Goal: Transaction & Acquisition: Purchase product/service

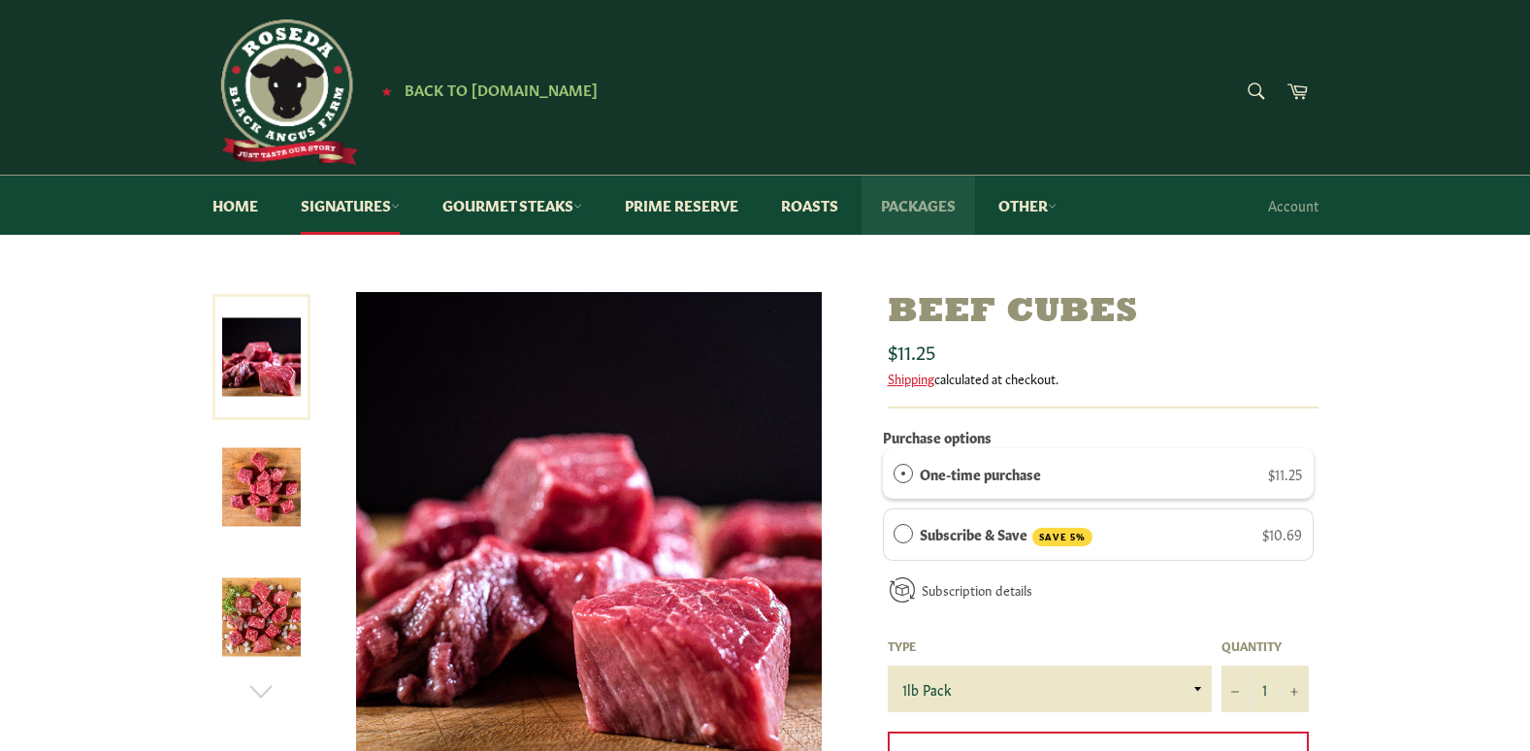
click at [916, 204] on link "Packages" at bounding box center [919, 205] width 114 height 59
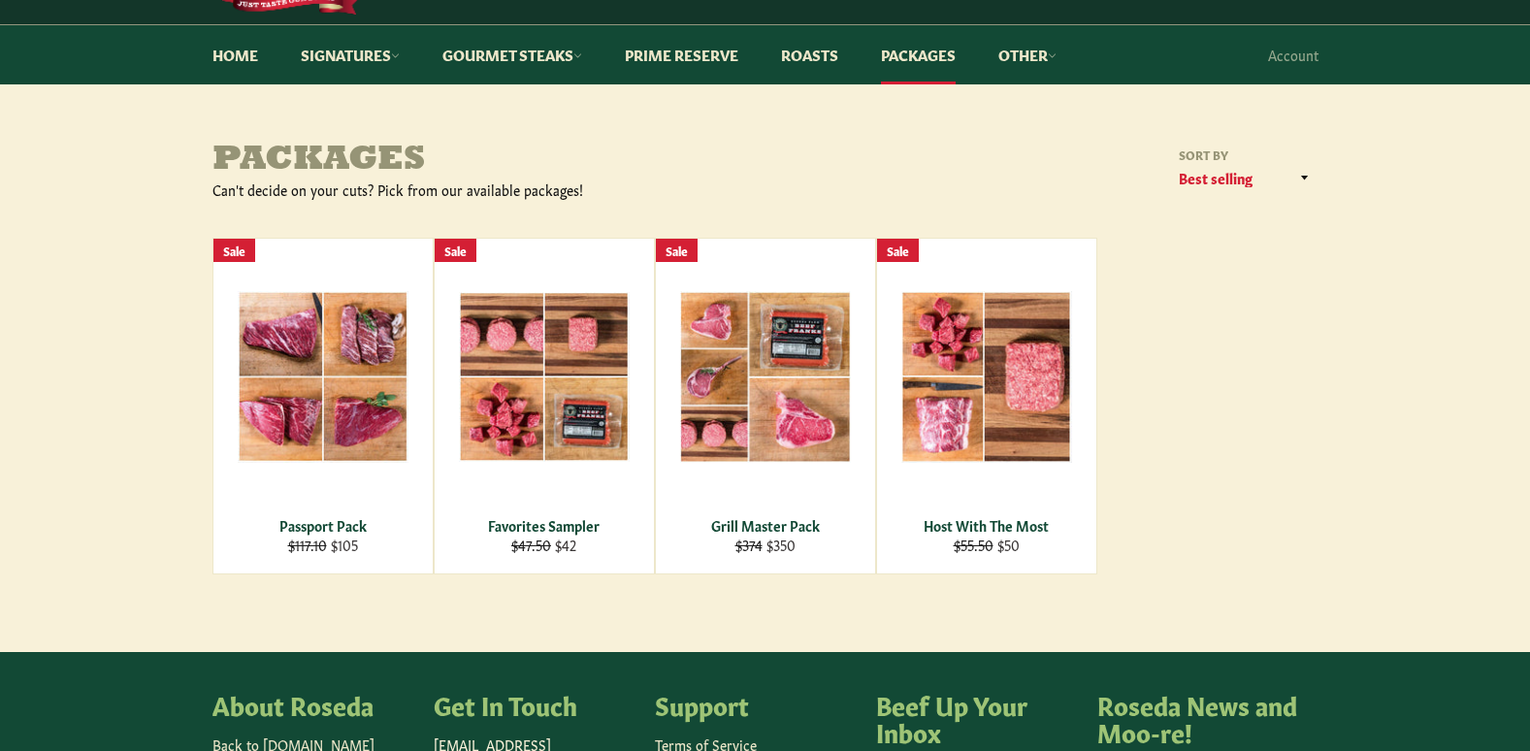
scroll to position [151, 0]
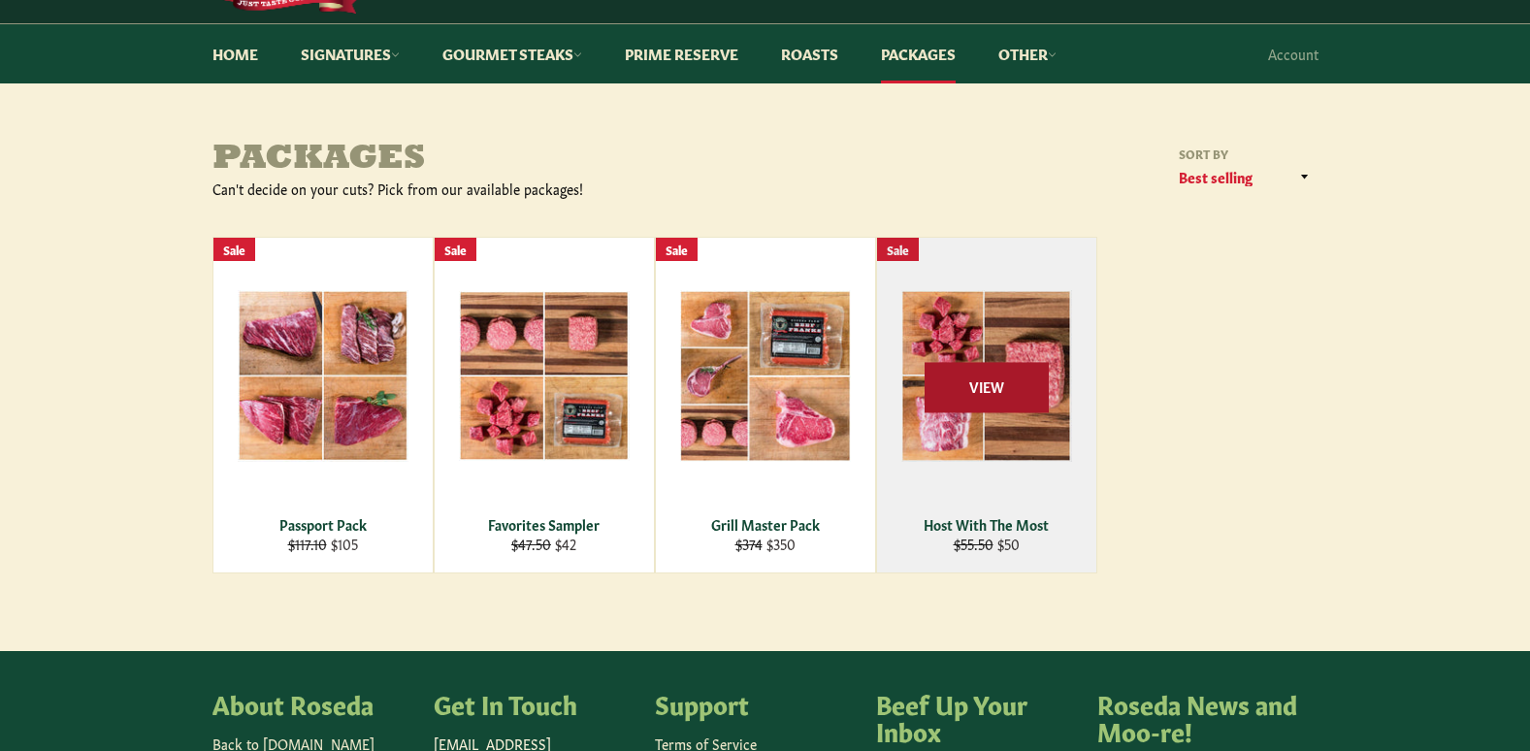
click at [988, 391] on span "View" at bounding box center [987, 387] width 124 height 49
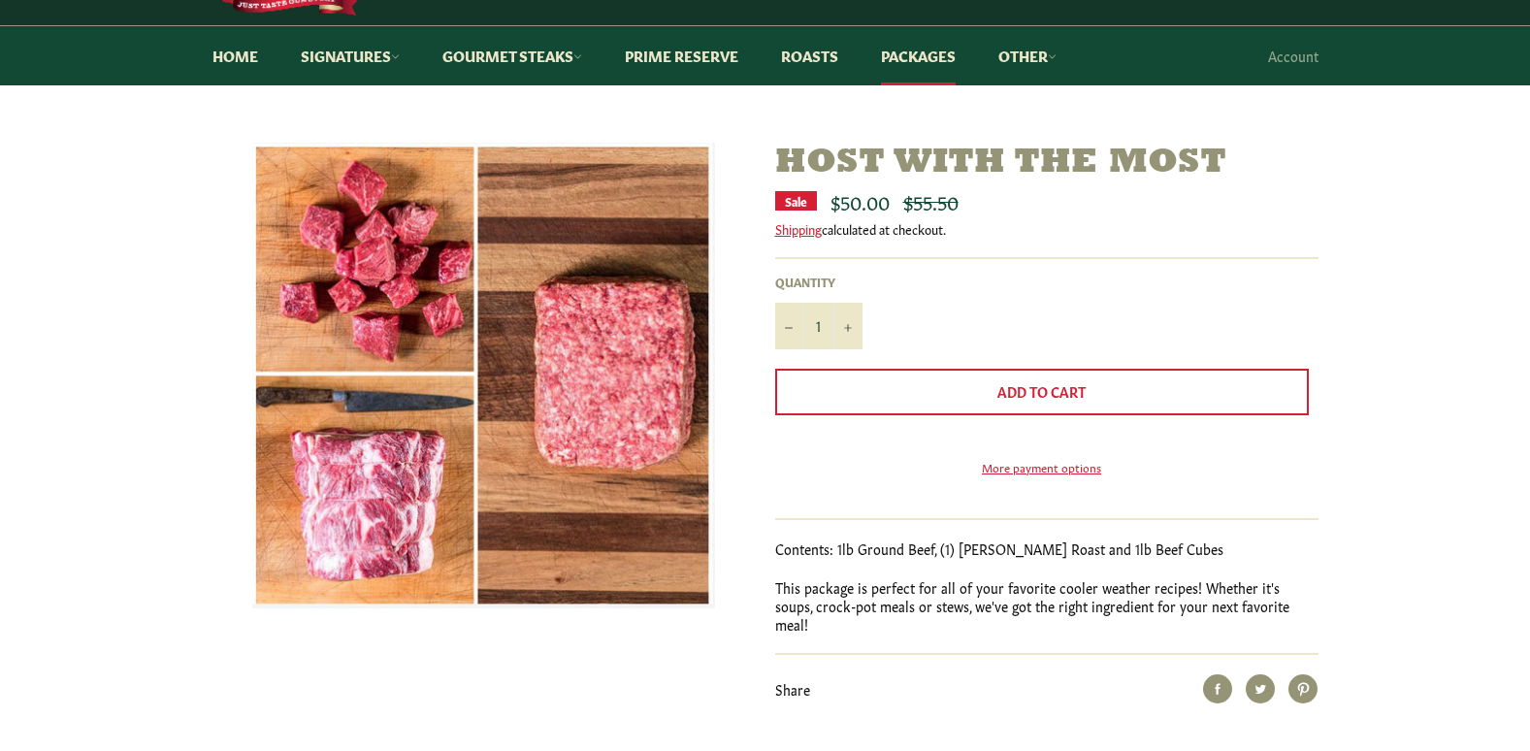
scroll to position [144, 0]
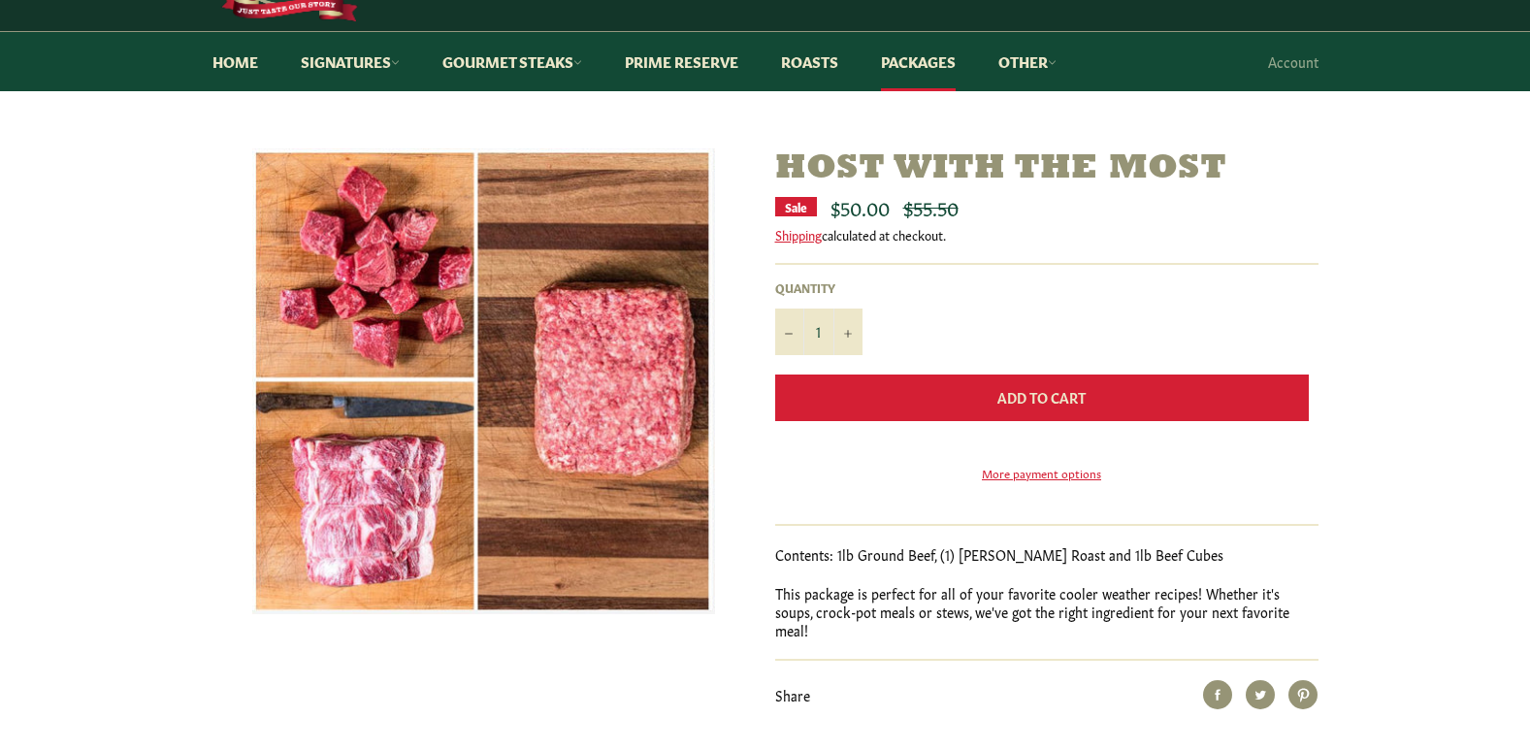
click at [1057, 388] on span "Add to Cart" at bounding box center [1041, 396] width 88 height 19
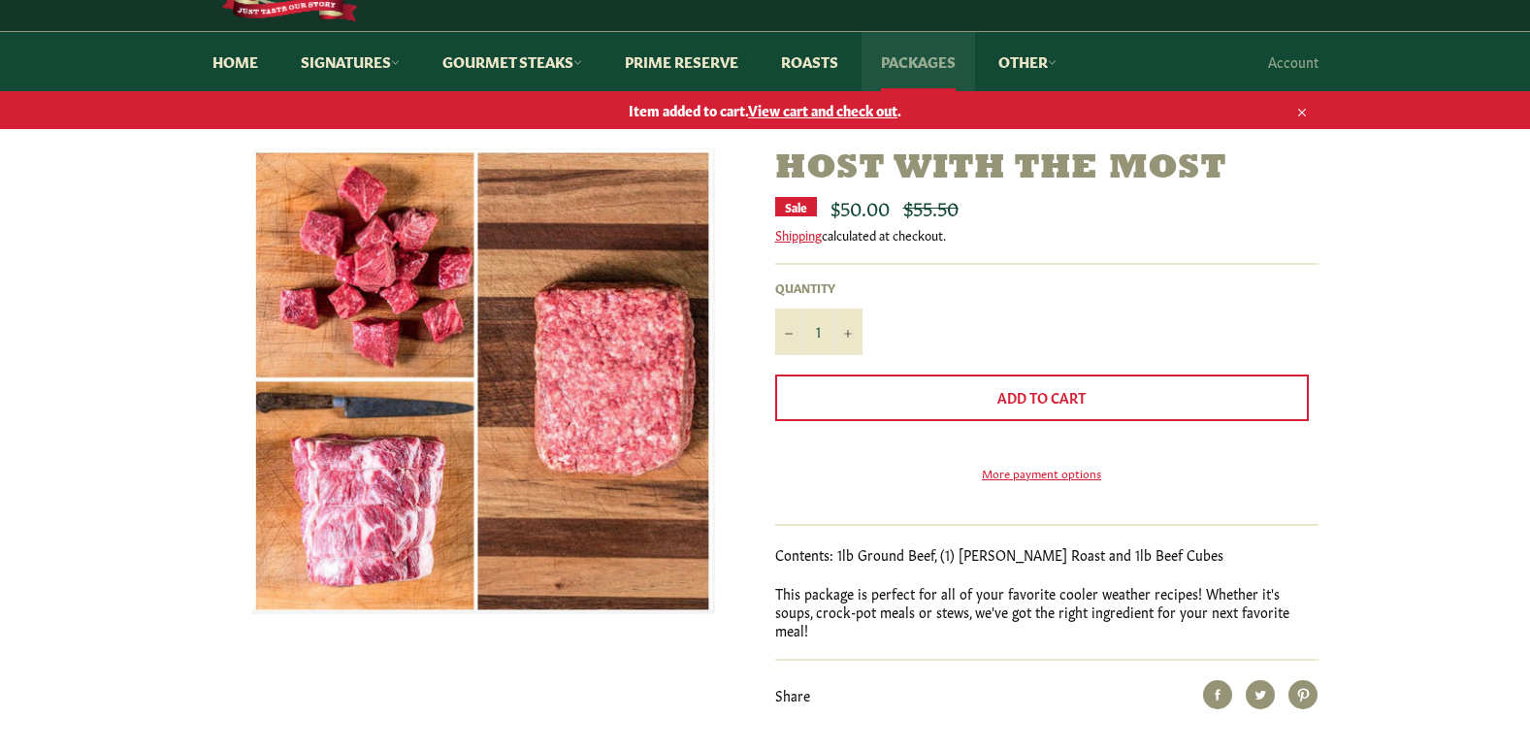
click at [923, 61] on link "Packages" at bounding box center [919, 61] width 114 height 59
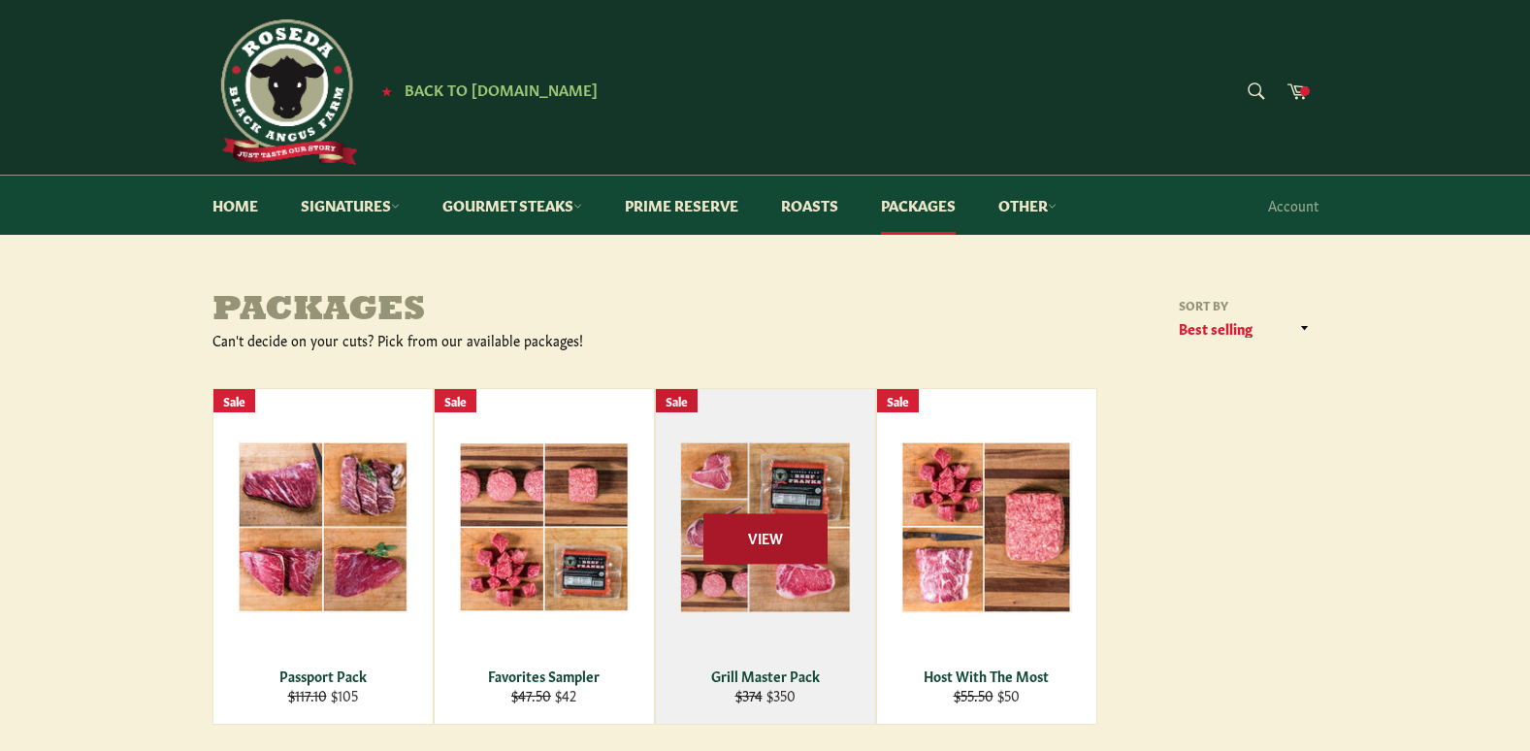
click at [763, 536] on span "View" at bounding box center [765, 538] width 124 height 49
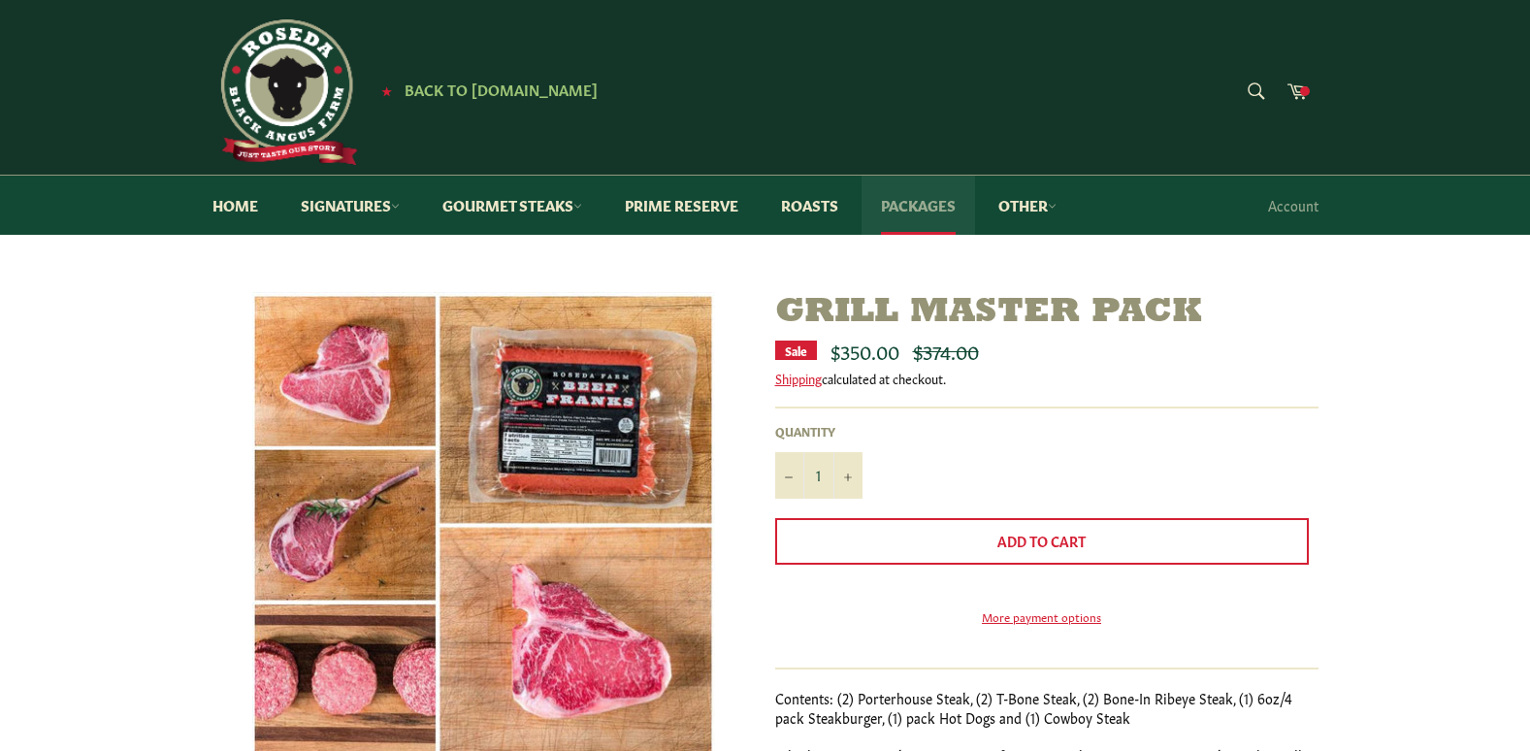
click at [905, 209] on link "Packages" at bounding box center [919, 205] width 114 height 59
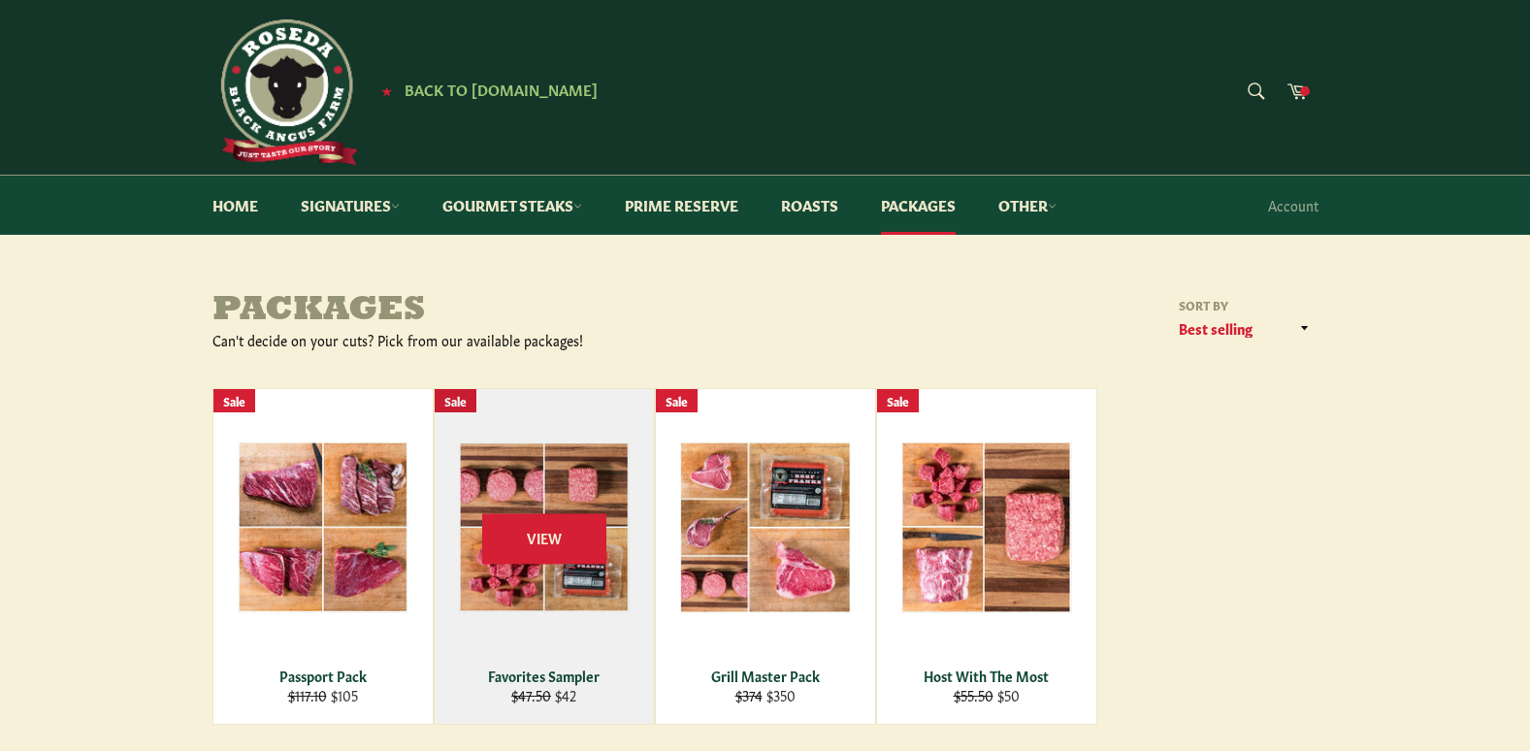
click at [537, 512] on div "View" at bounding box center [544, 556] width 219 height 335
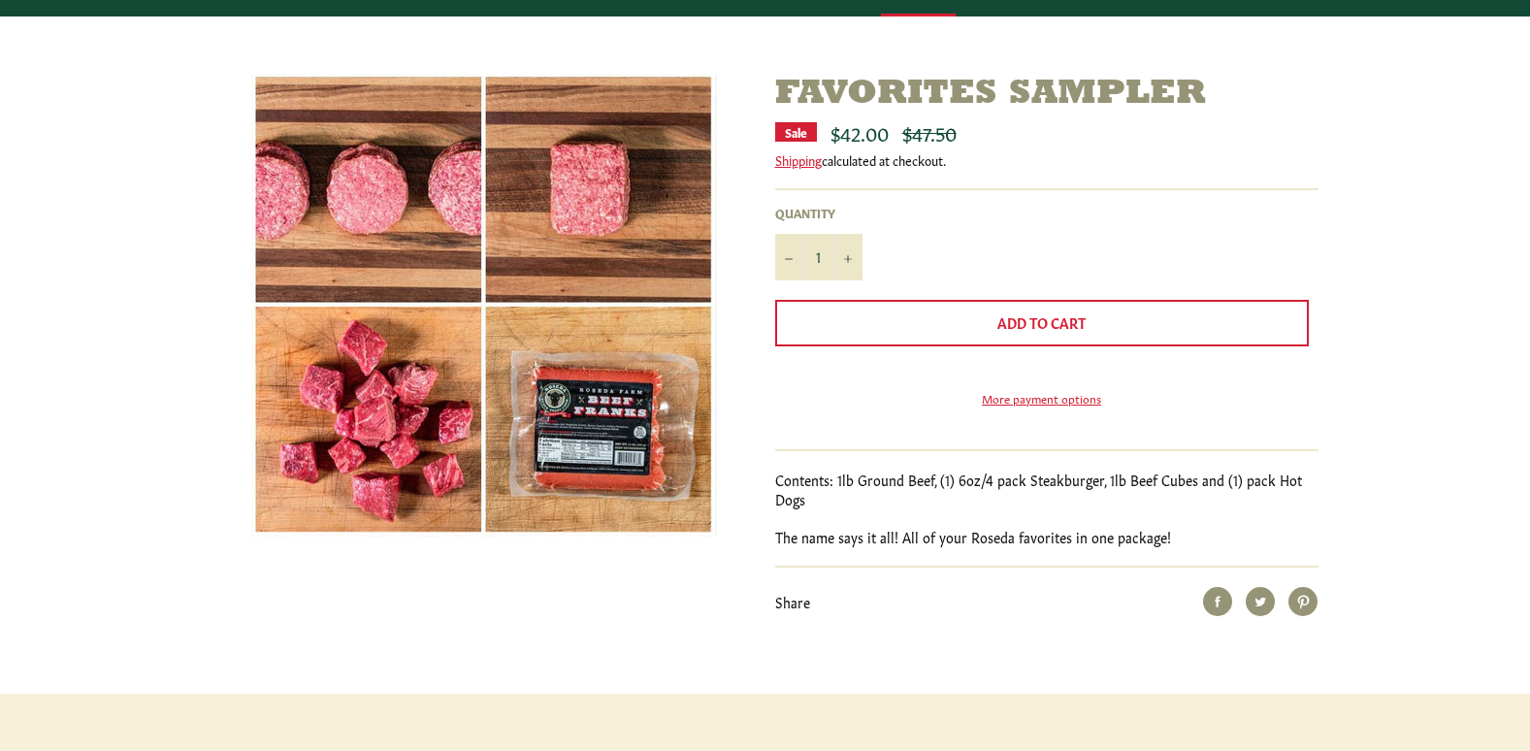
scroll to position [221, 0]
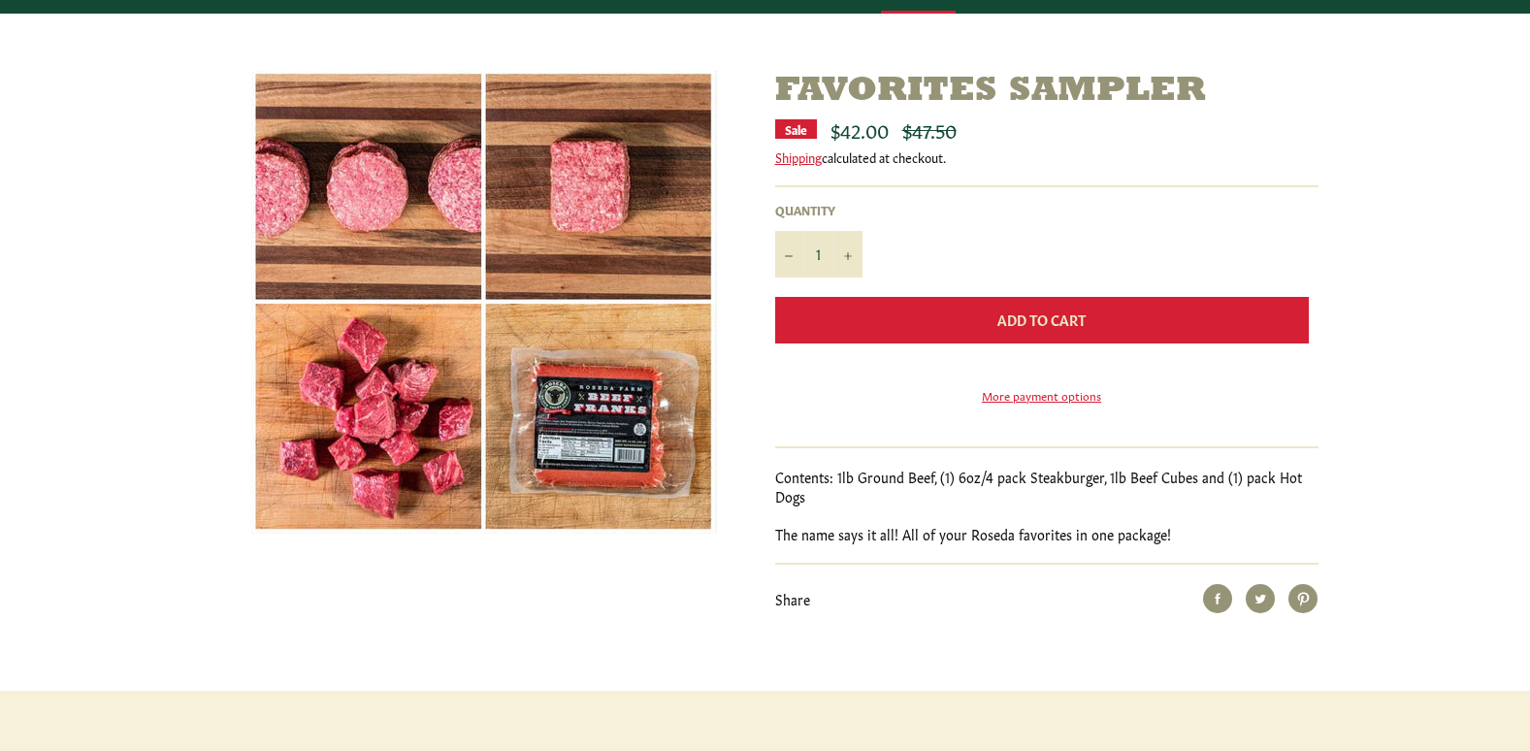
click at [1107, 328] on button "Add to Cart" at bounding box center [1042, 320] width 534 height 47
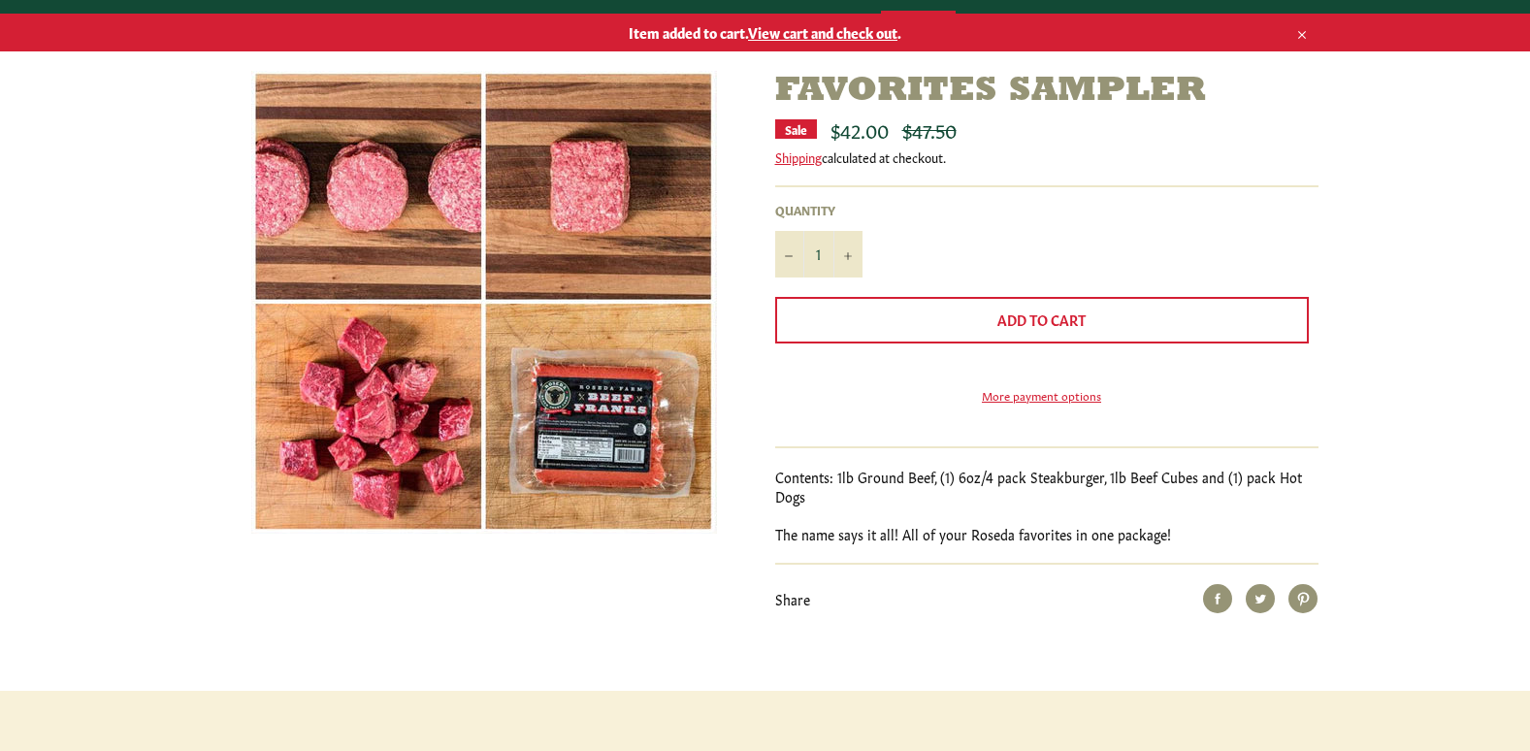
click at [1295, 36] on icon "button" at bounding box center [1302, 35] width 14 height 14
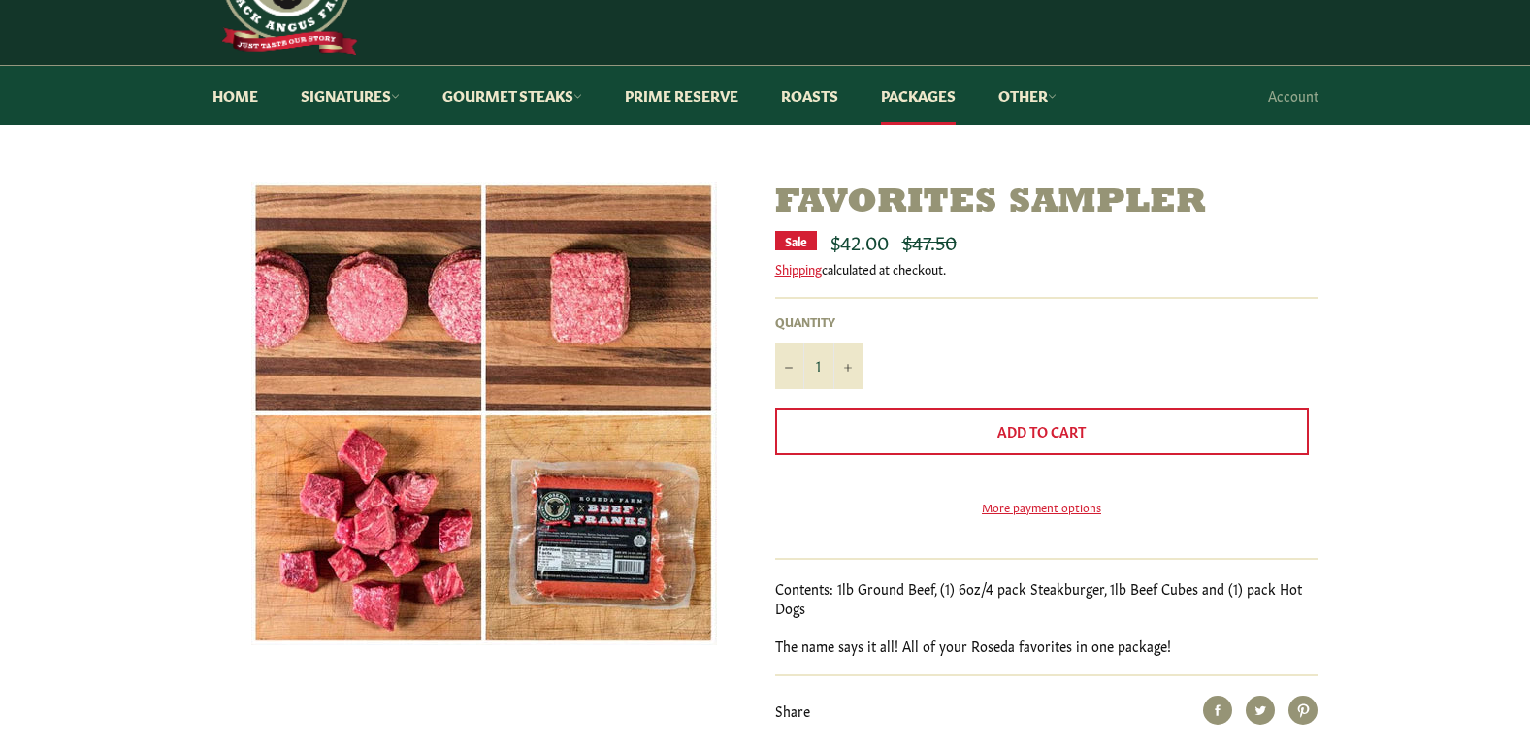
scroll to position [89, 0]
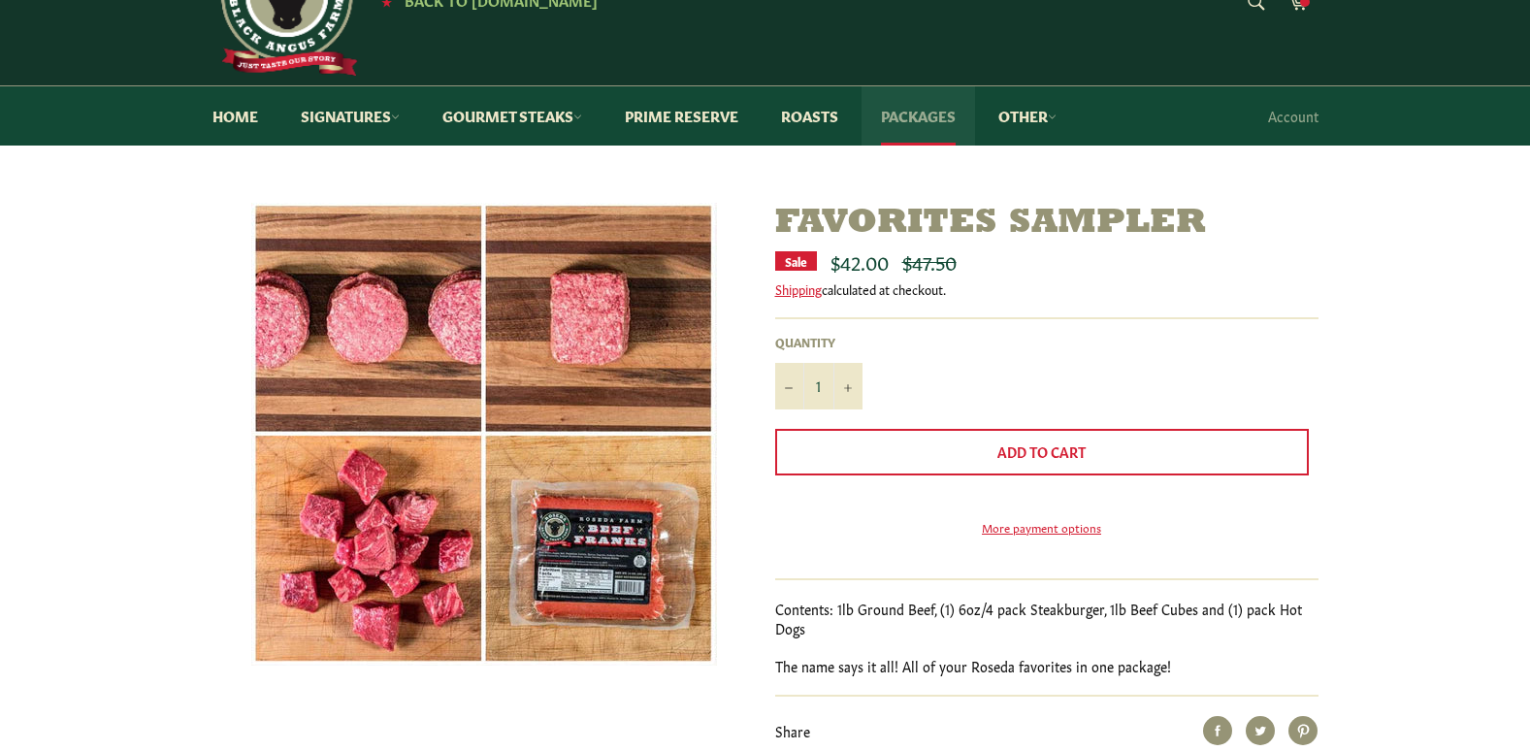
click at [919, 117] on link "Packages" at bounding box center [919, 115] width 114 height 59
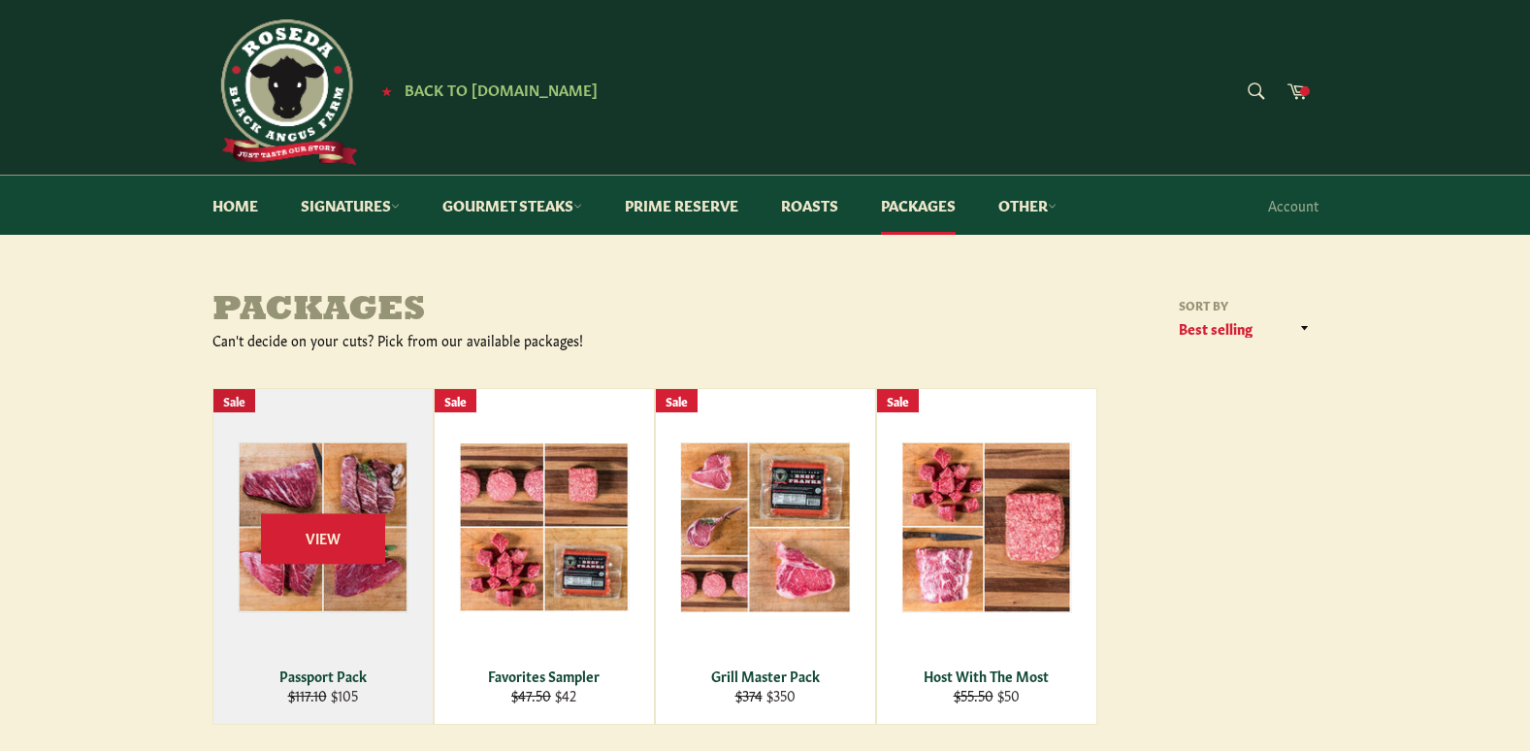
click at [347, 490] on div "View" at bounding box center [322, 556] width 219 height 335
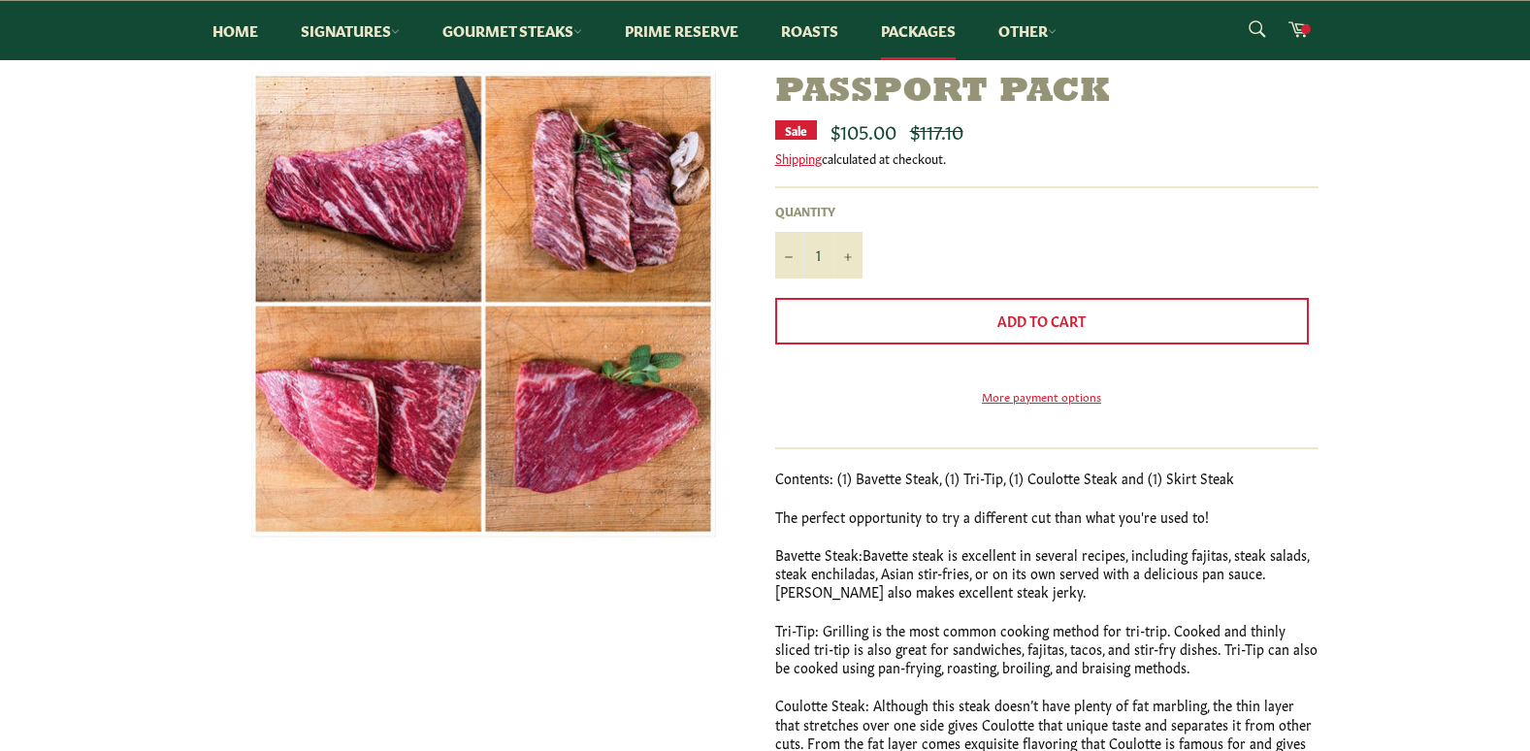
scroll to position [216, 0]
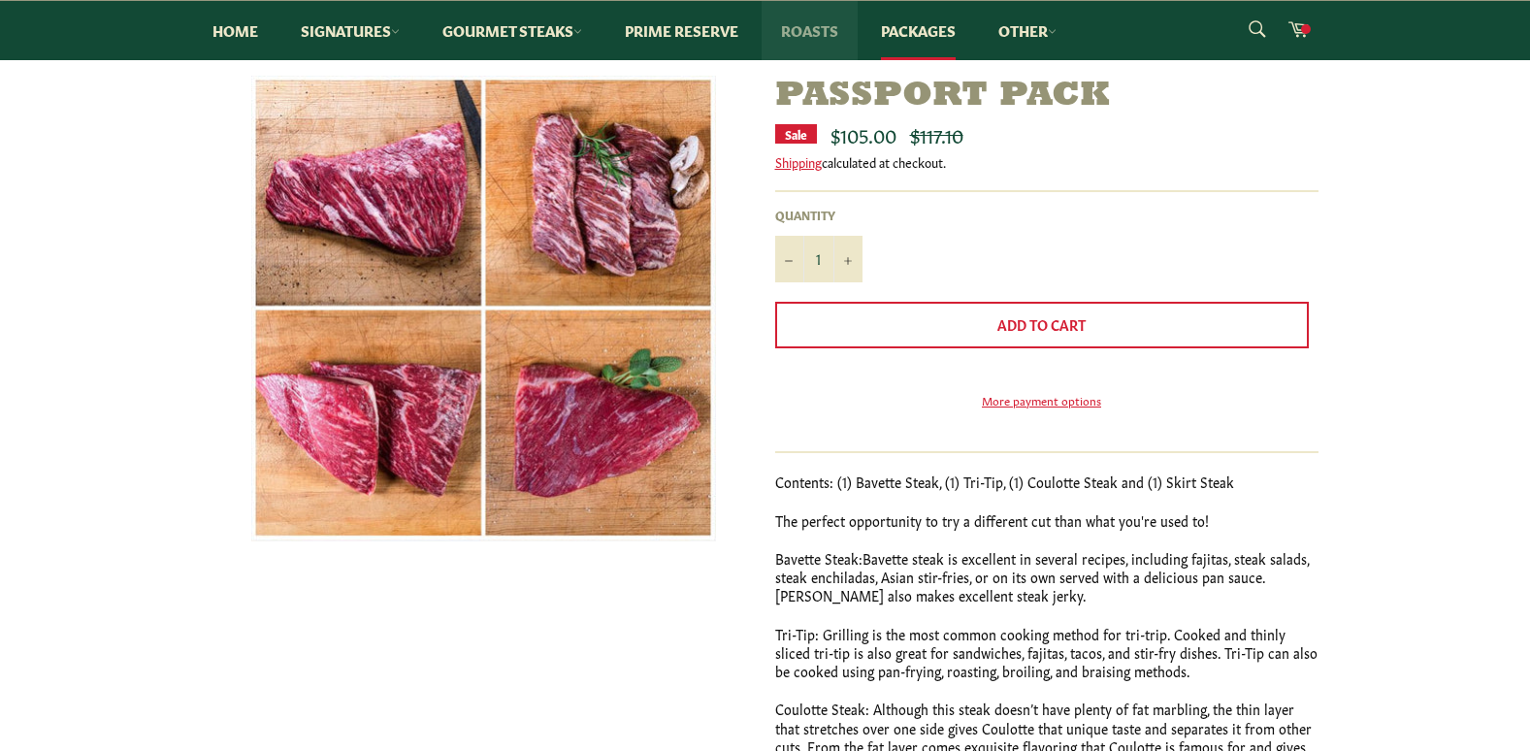
click at [814, 33] on link "Roasts" at bounding box center [810, 30] width 96 height 59
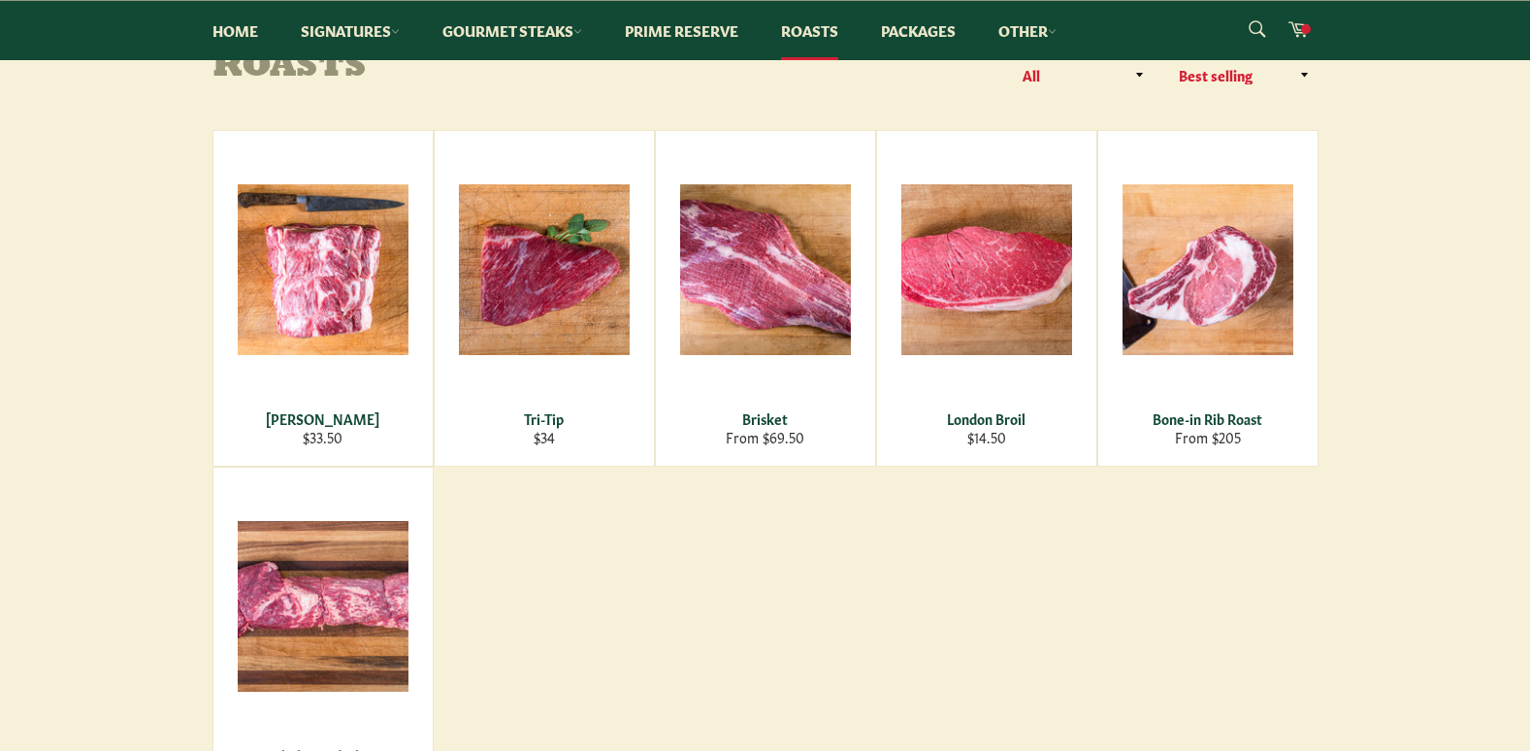
scroll to position [250, 0]
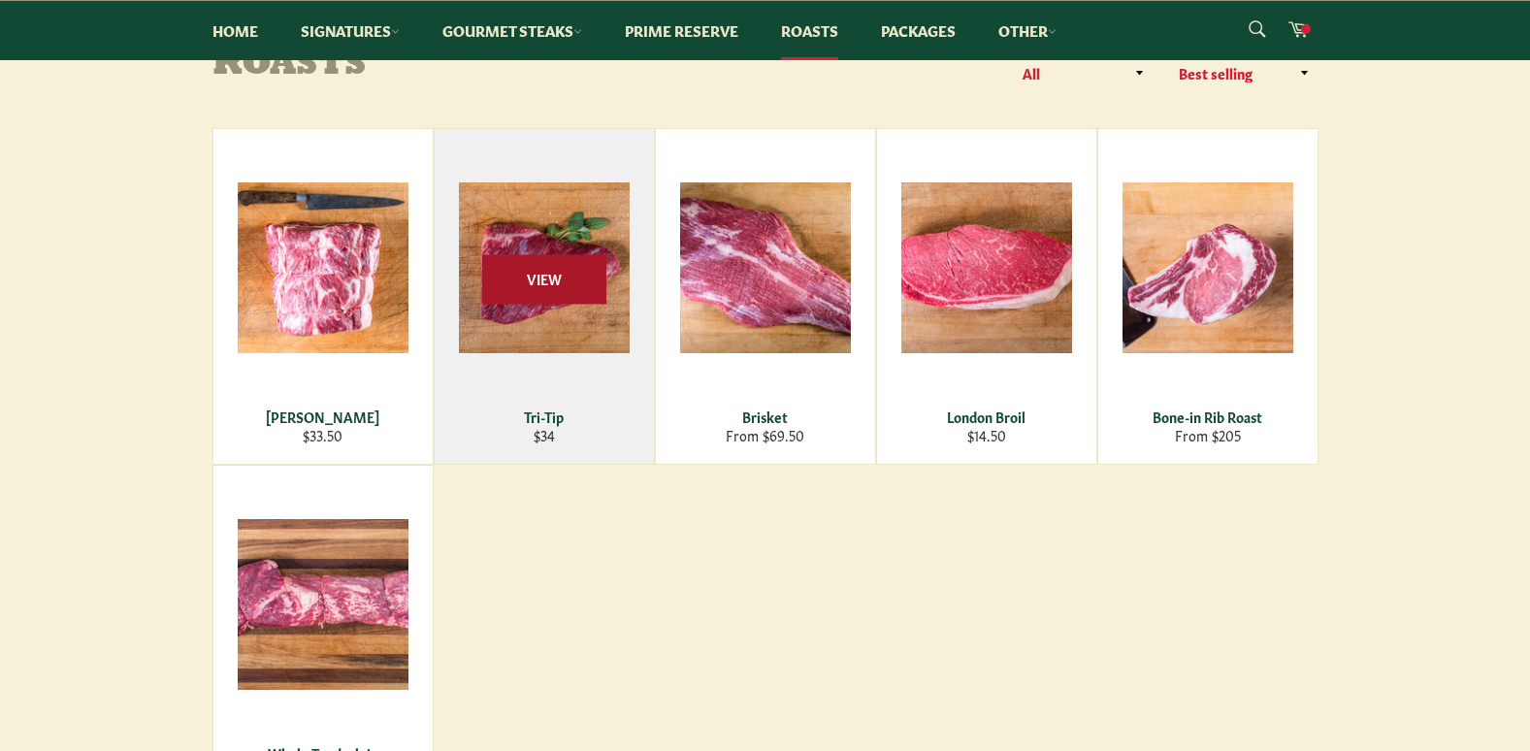
click at [583, 262] on span "View" at bounding box center [544, 278] width 124 height 49
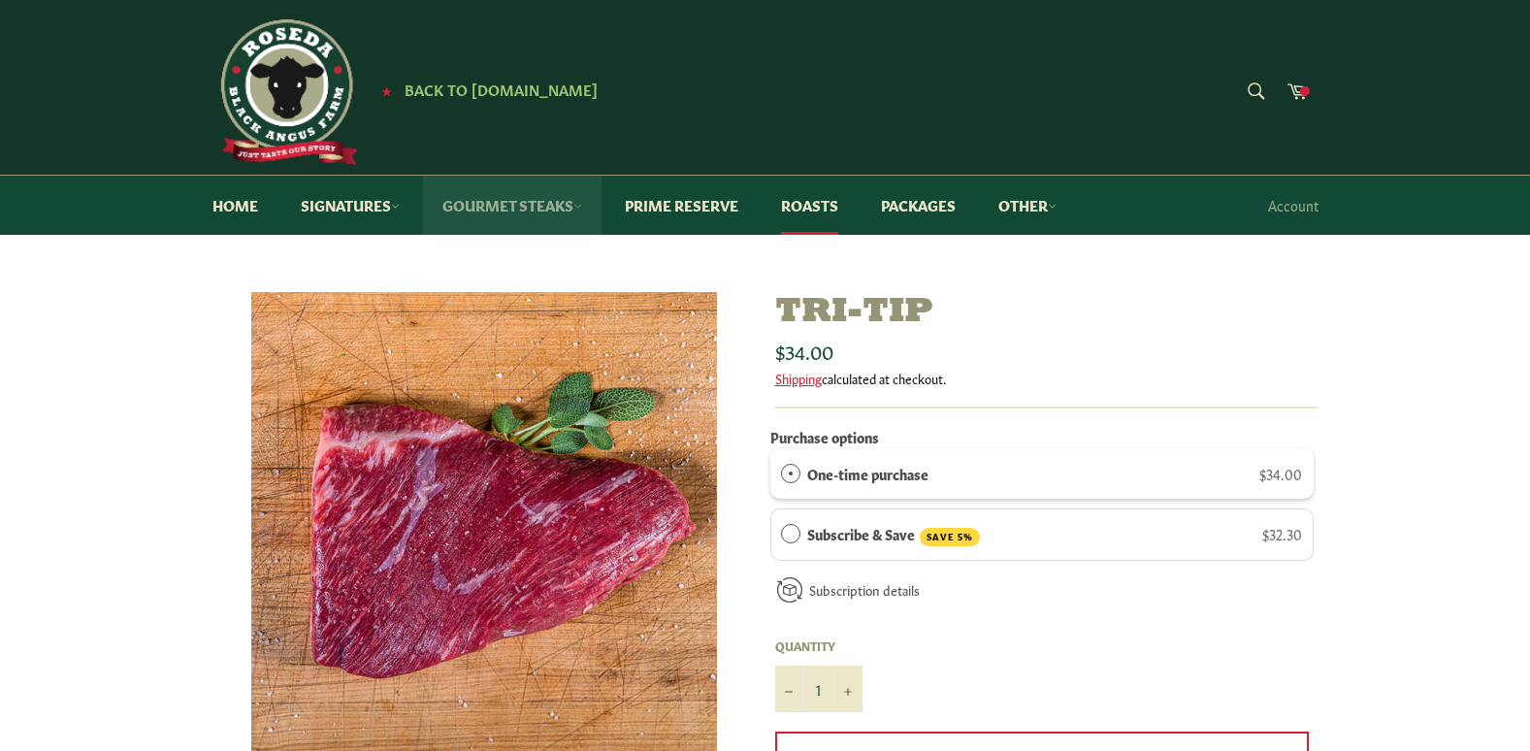
click at [505, 210] on link "Gourmet Steaks" at bounding box center [512, 205] width 179 height 59
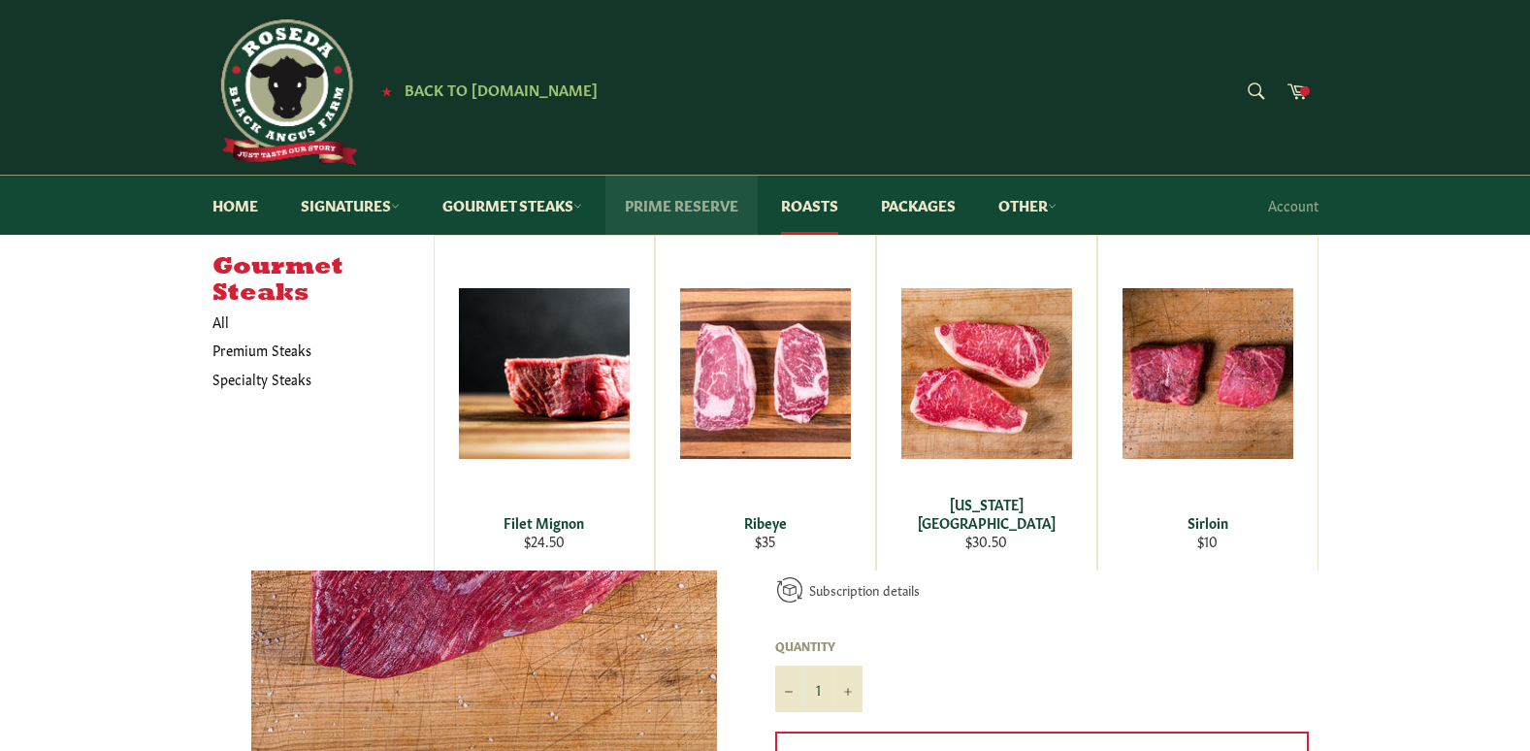
click at [672, 213] on link "Prime Reserve" at bounding box center [681, 205] width 152 height 59
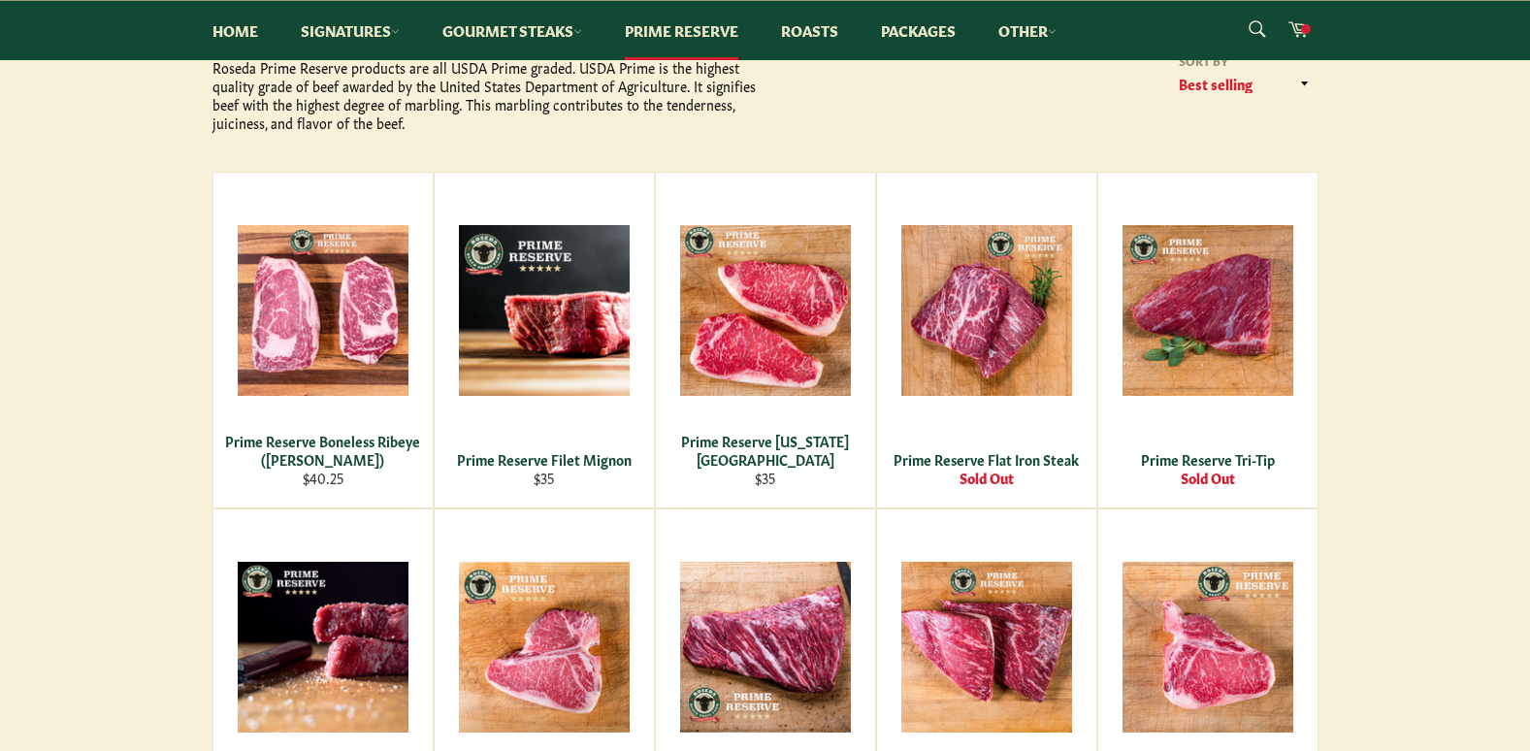
scroll to position [254, 0]
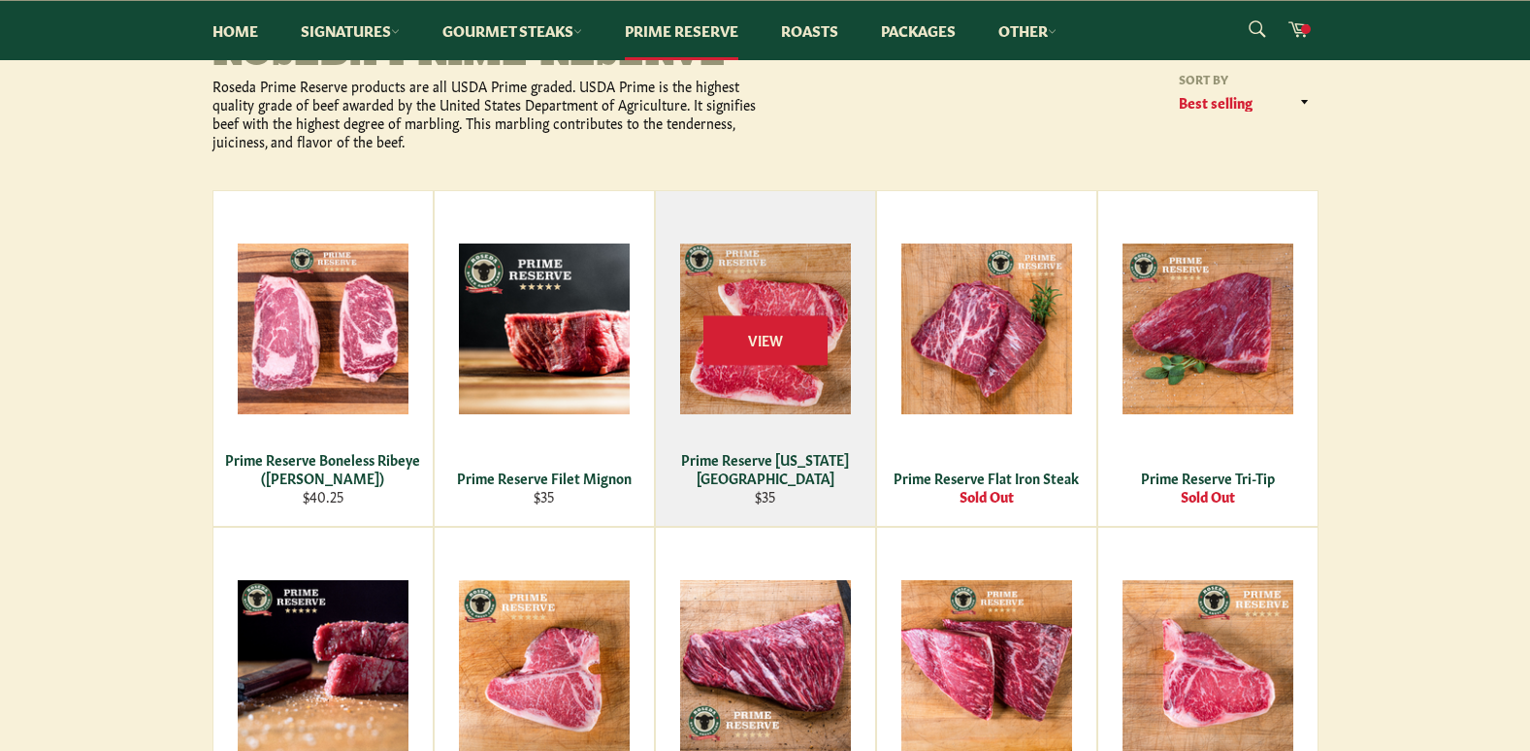
click at [751, 475] on div "Prime Reserve New York Strip" at bounding box center [765, 469] width 195 height 38
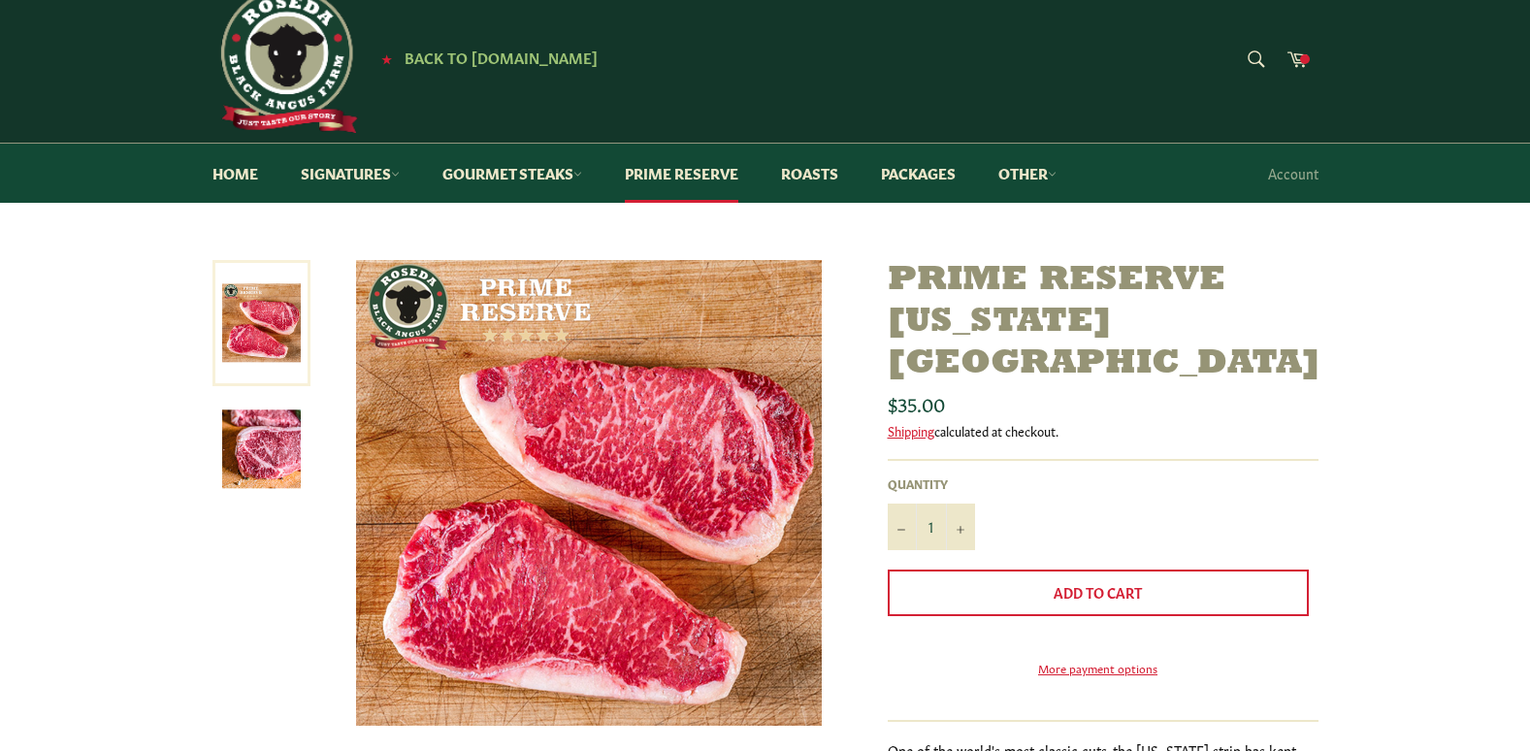
scroll to position [20, 0]
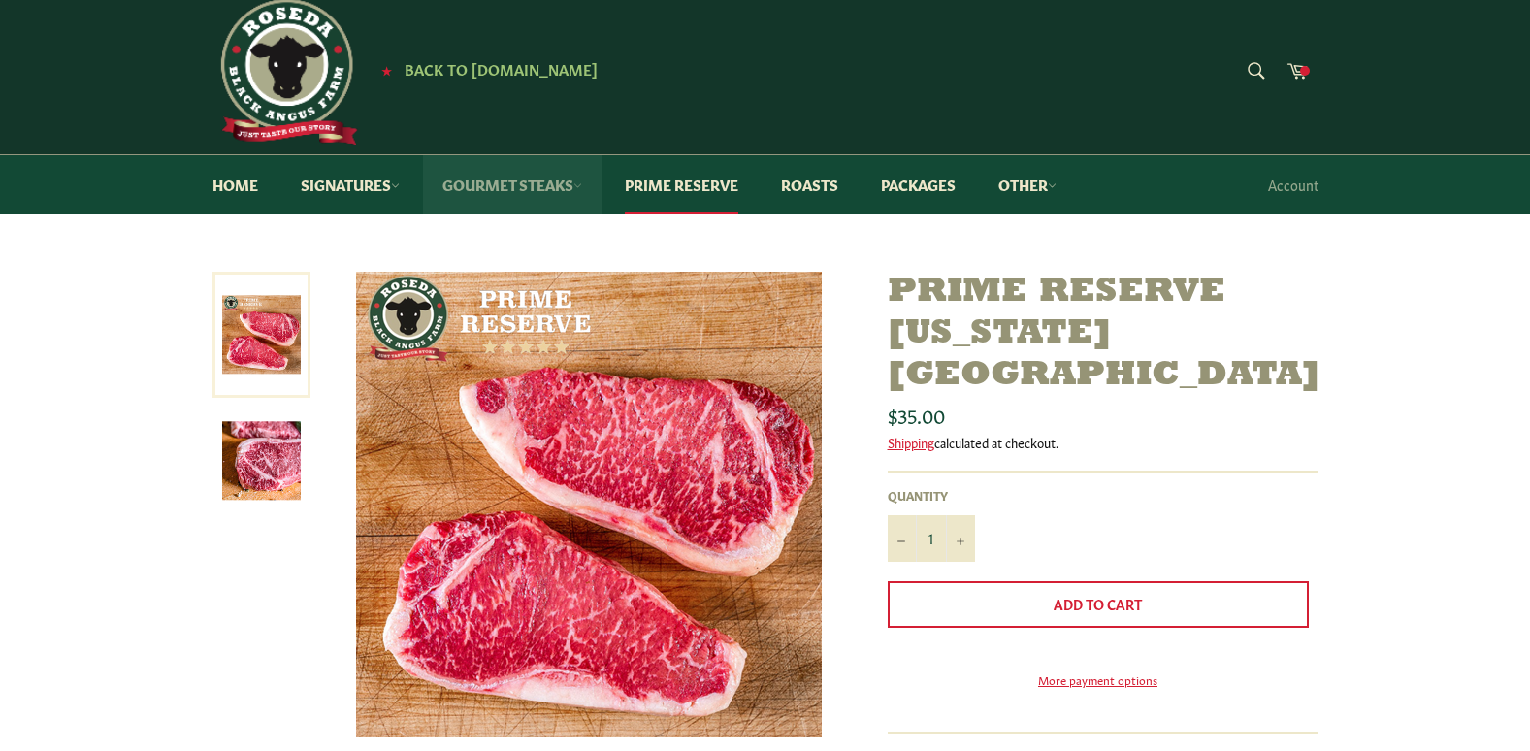
click at [520, 185] on link "Gourmet Steaks" at bounding box center [512, 184] width 179 height 59
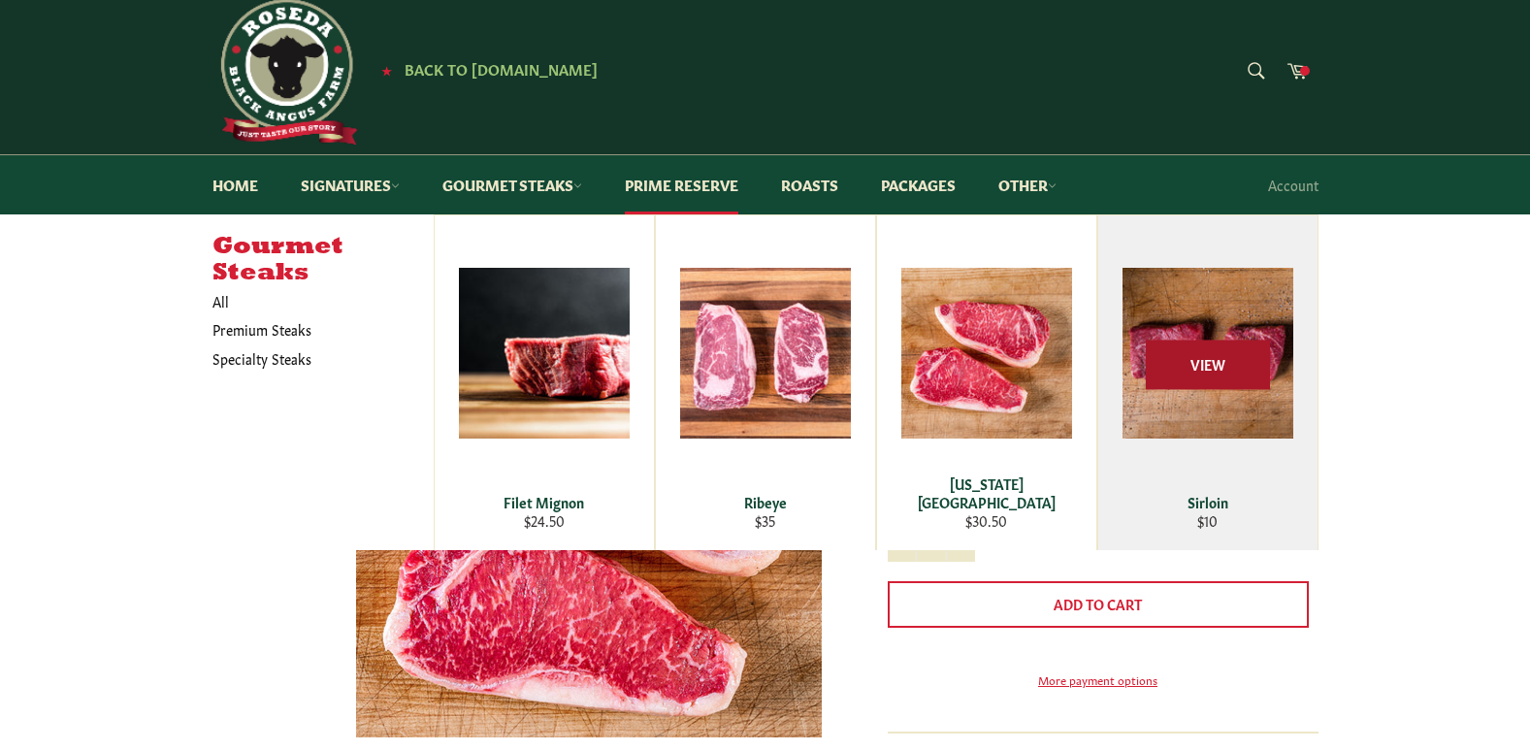
click at [1220, 367] on span "View" at bounding box center [1208, 365] width 124 height 49
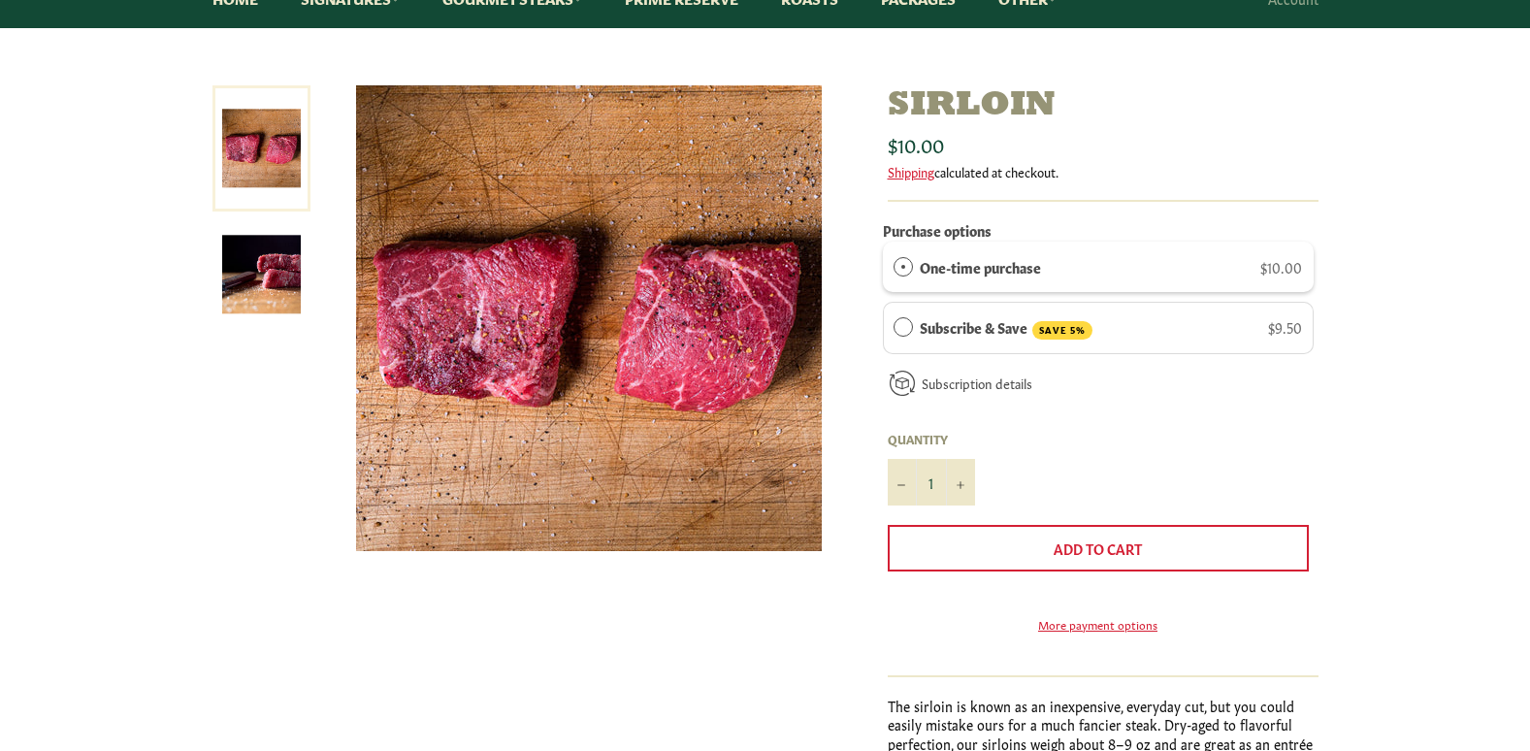
scroll to position [213, 0]
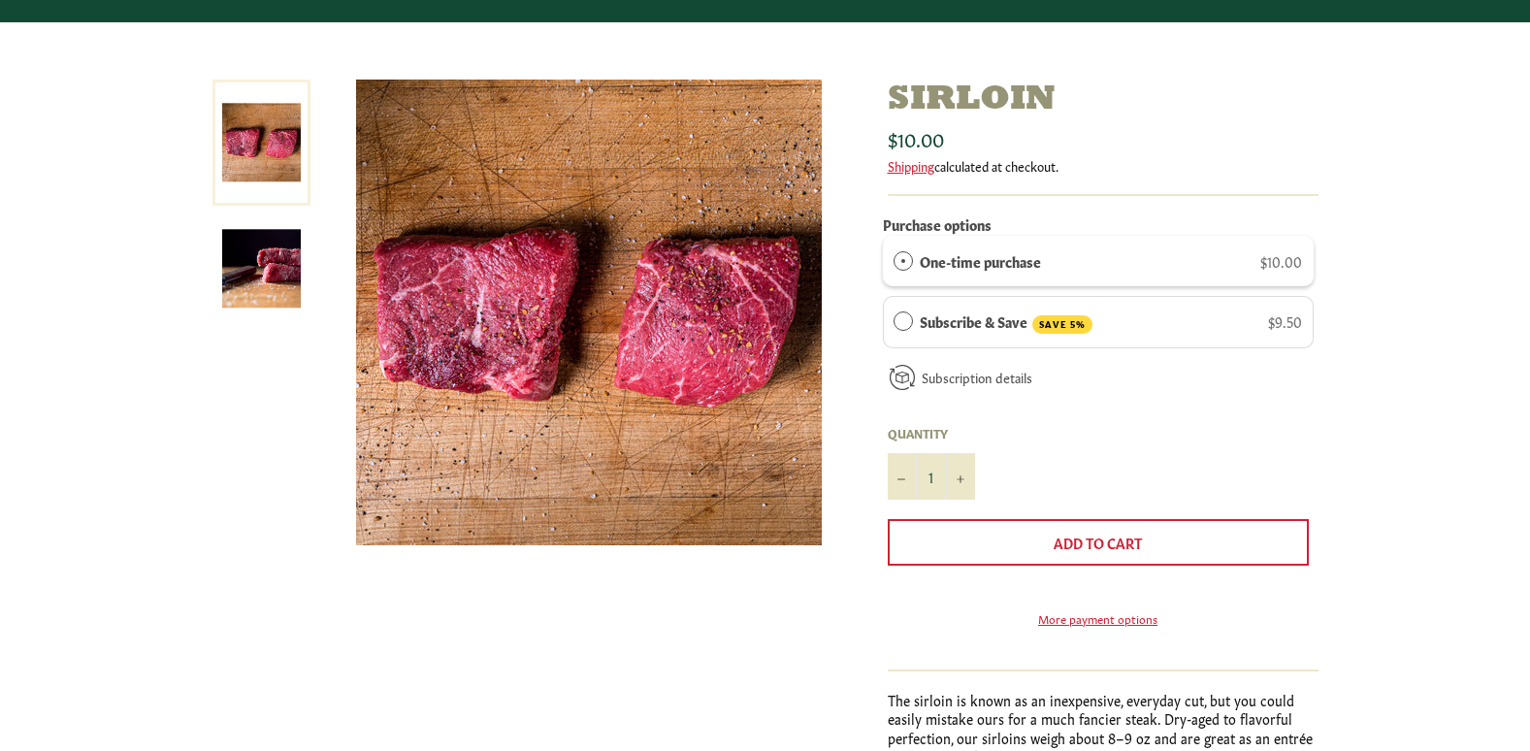
click at [247, 266] on img at bounding box center [261, 268] width 79 height 79
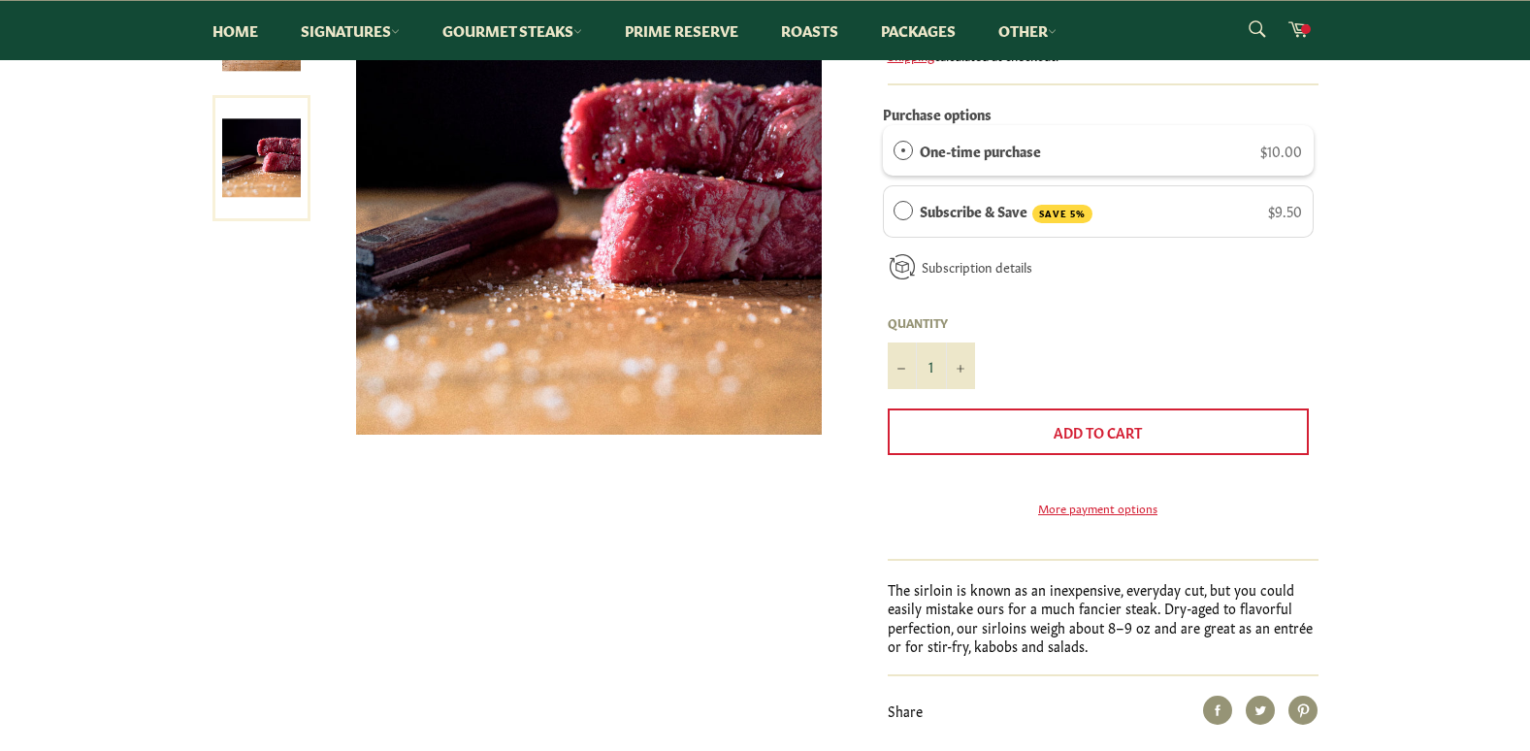
scroll to position [326, 0]
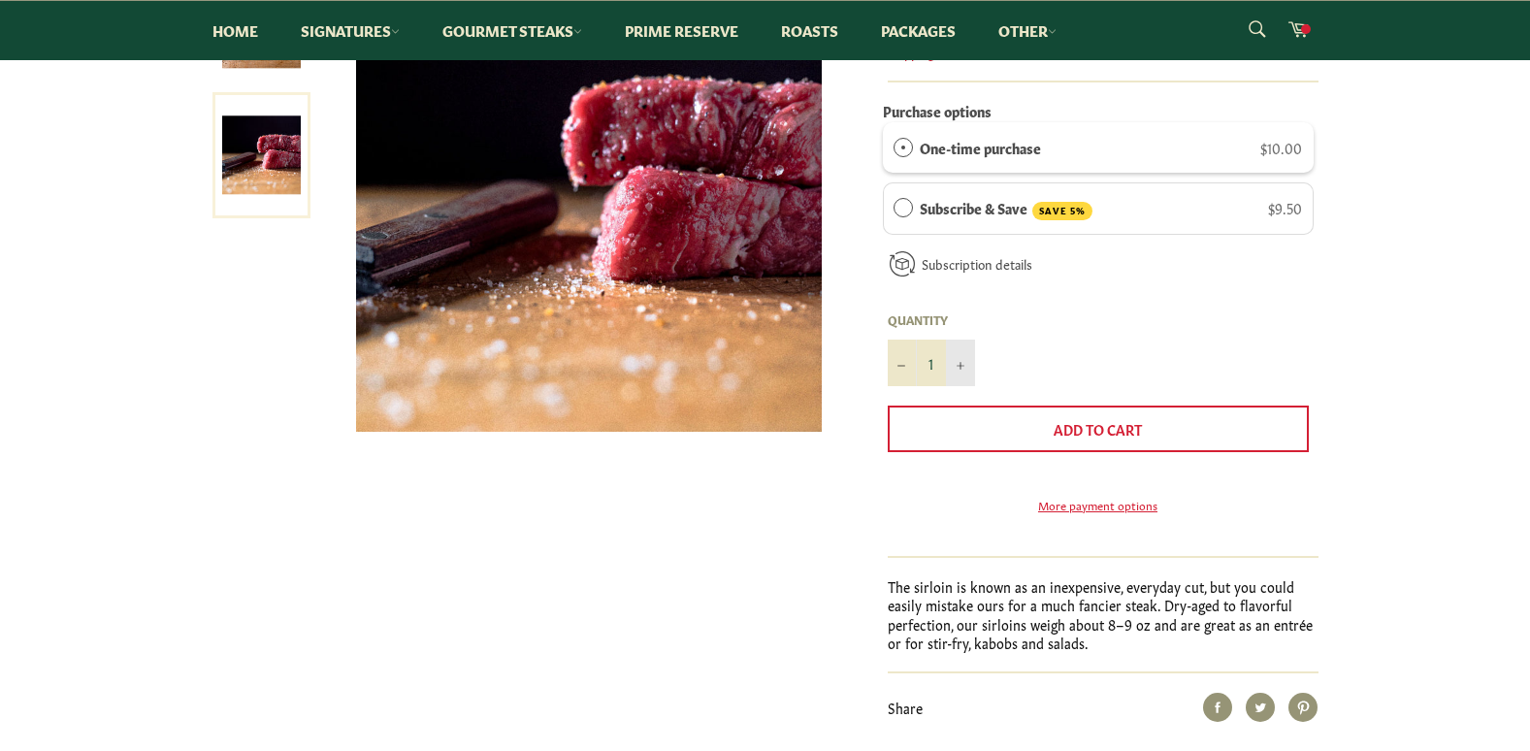
click at [953, 356] on button "+" at bounding box center [960, 363] width 29 height 47
type input "5"
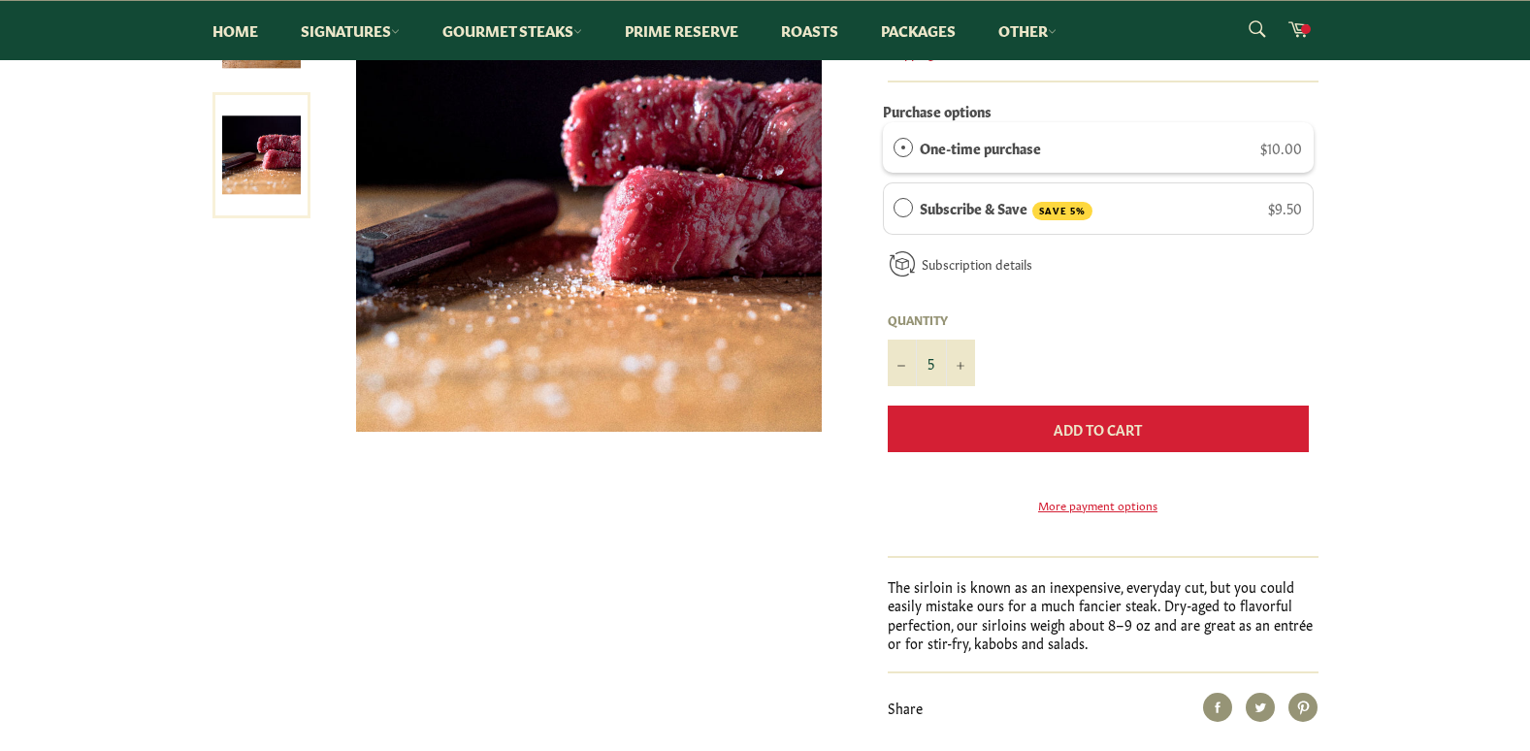
click at [1096, 429] on span "Add to Cart" at bounding box center [1098, 428] width 88 height 19
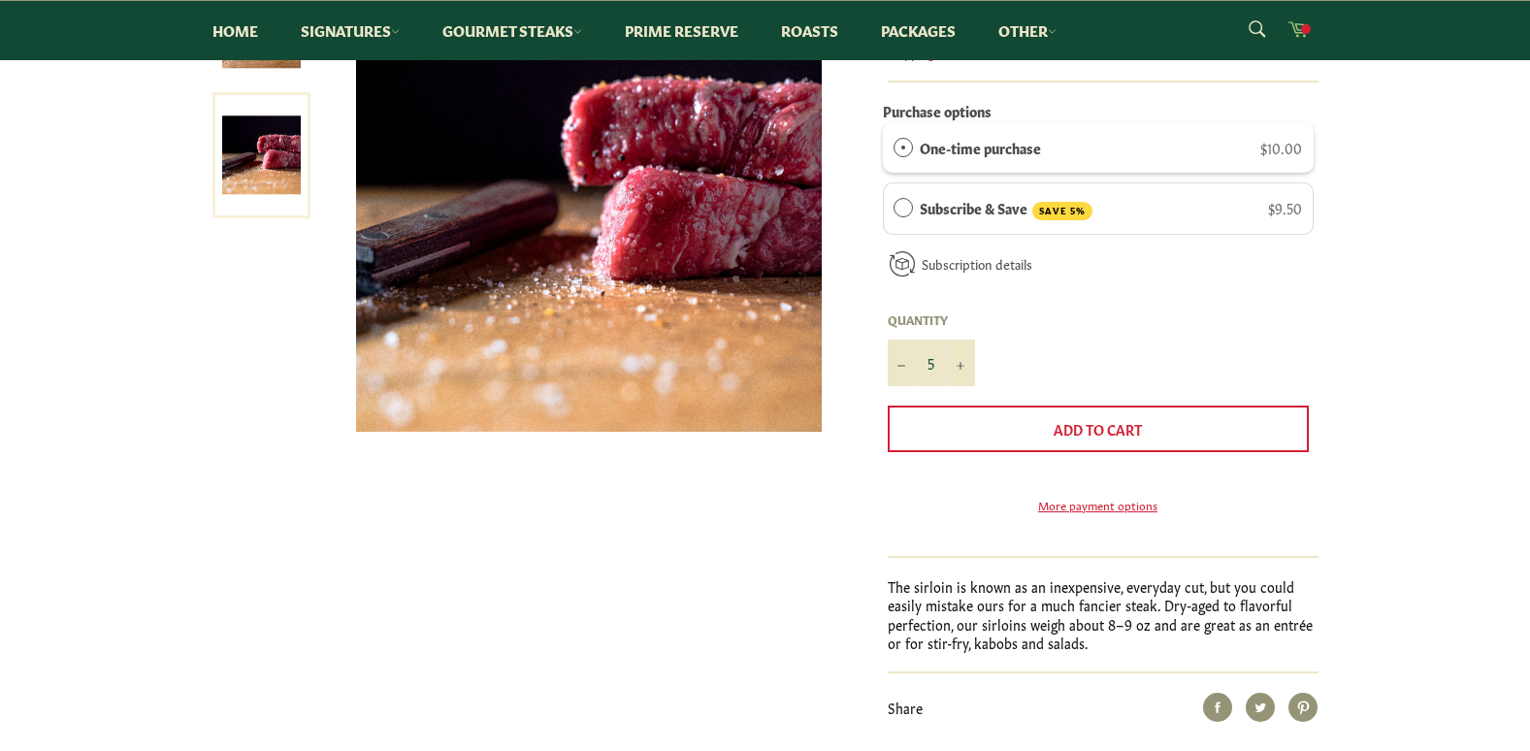
click at [1289, 28] on icon at bounding box center [1298, 27] width 21 height 21
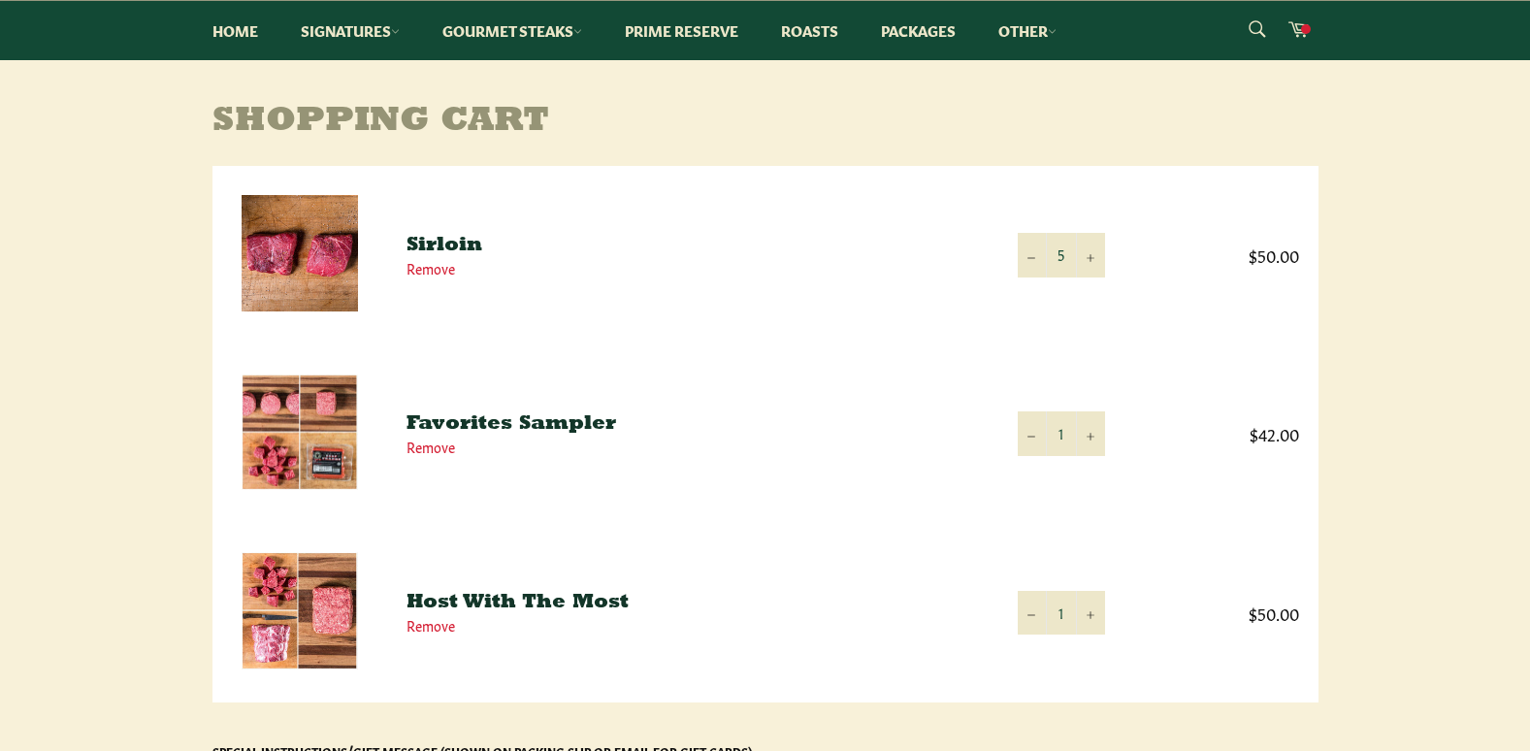
scroll to position [185, 0]
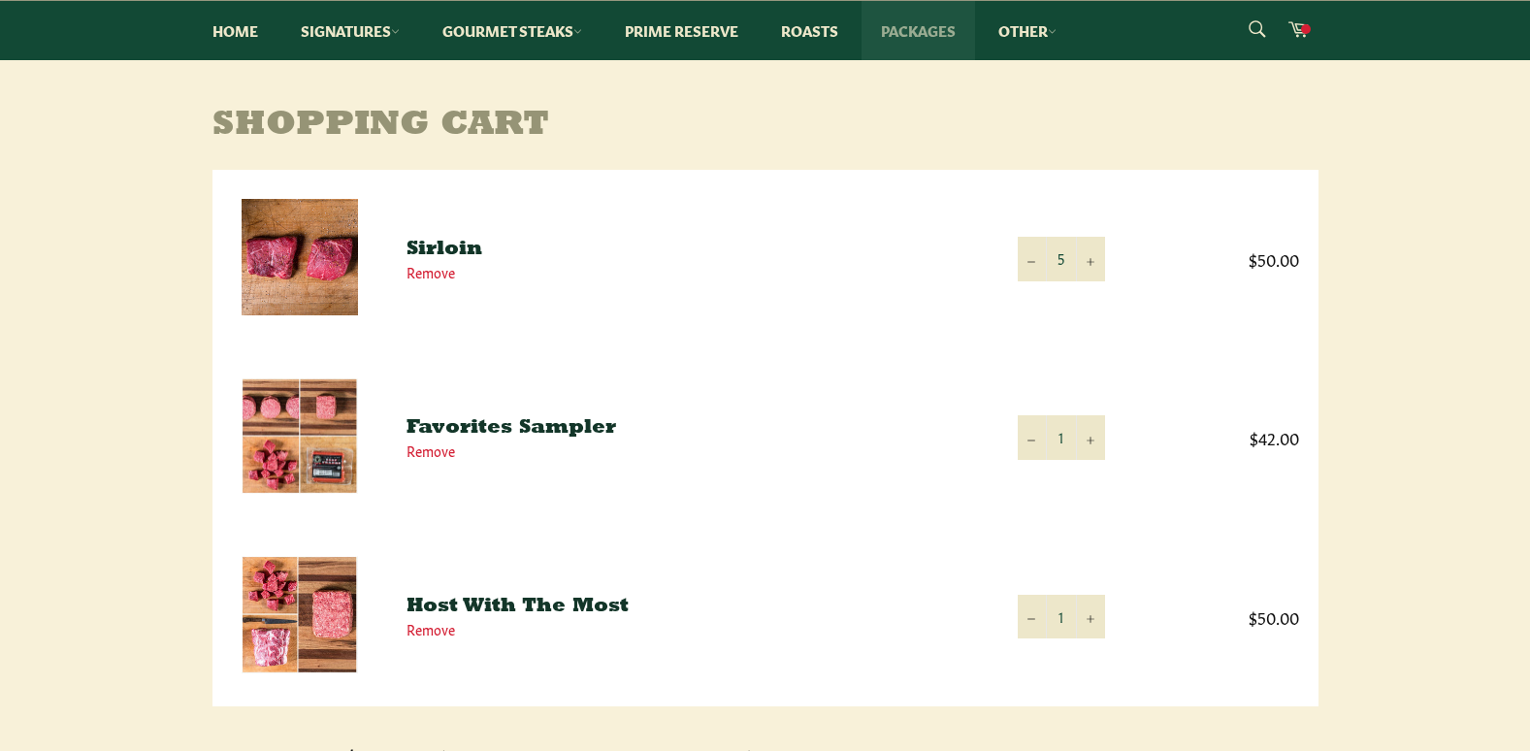
click at [942, 37] on link "Packages" at bounding box center [919, 30] width 114 height 59
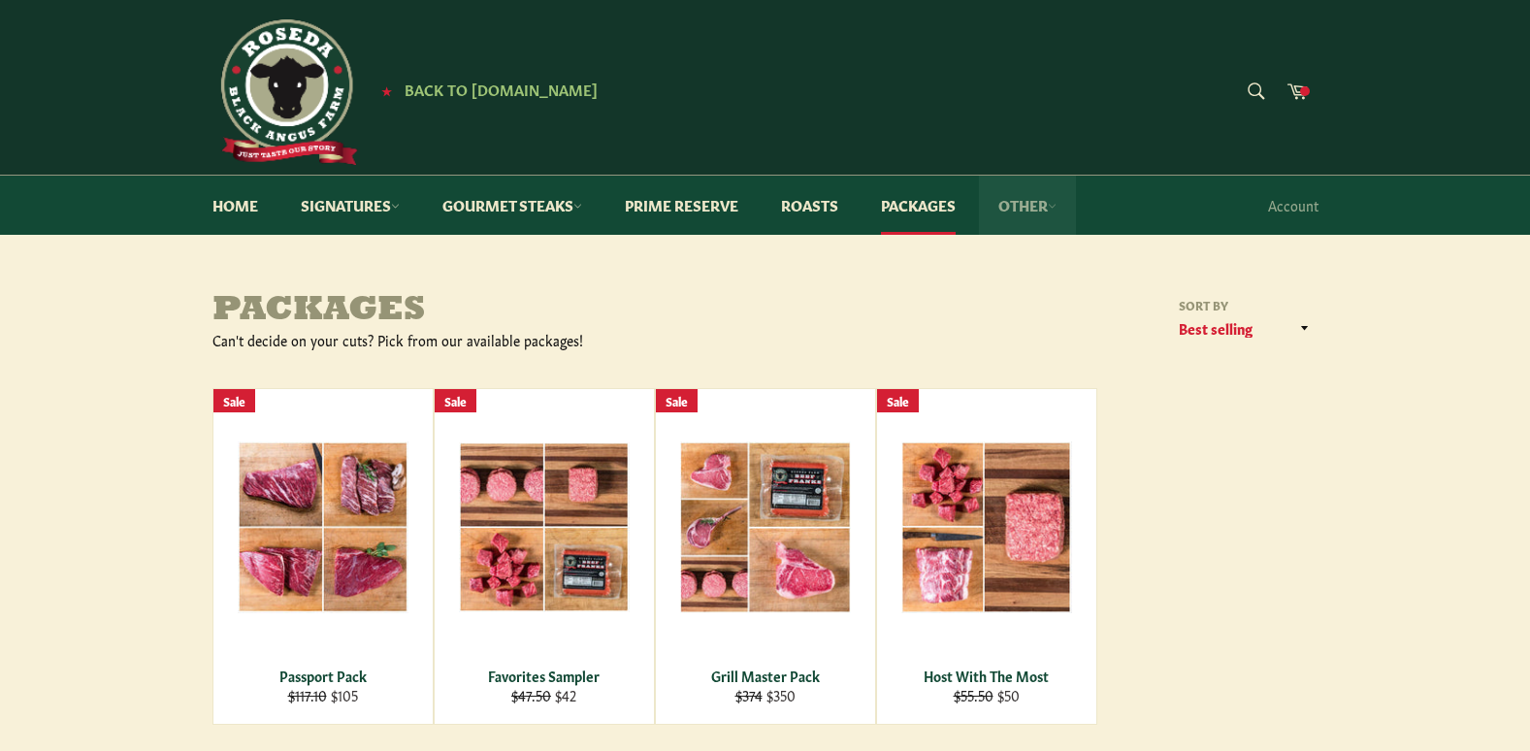
click at [1028, 209] on link "Other" at bounding box center [1027, 205] width 97 height 59
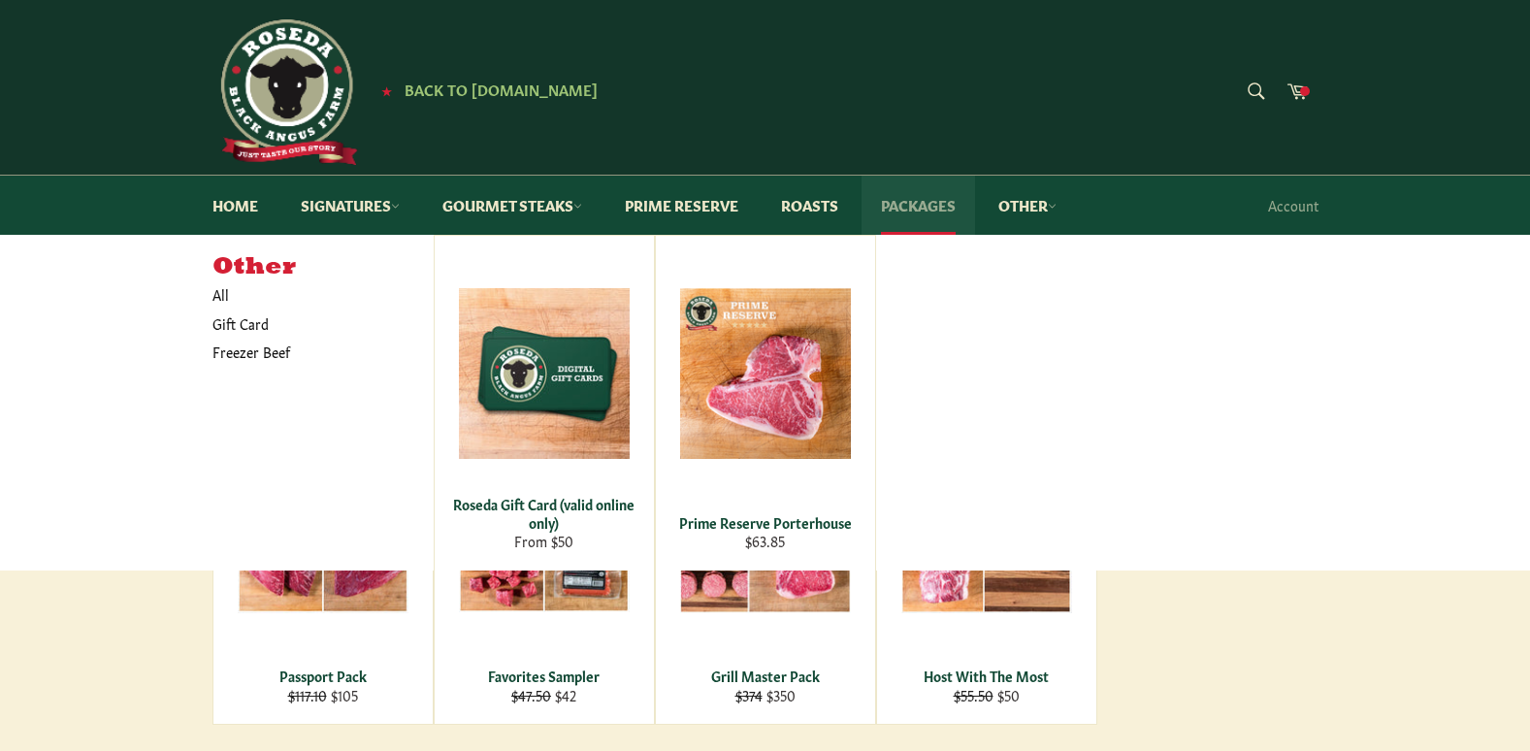
click at [903, 211] on link "Packages" at bounding box center [919, 205] width 114 height 59
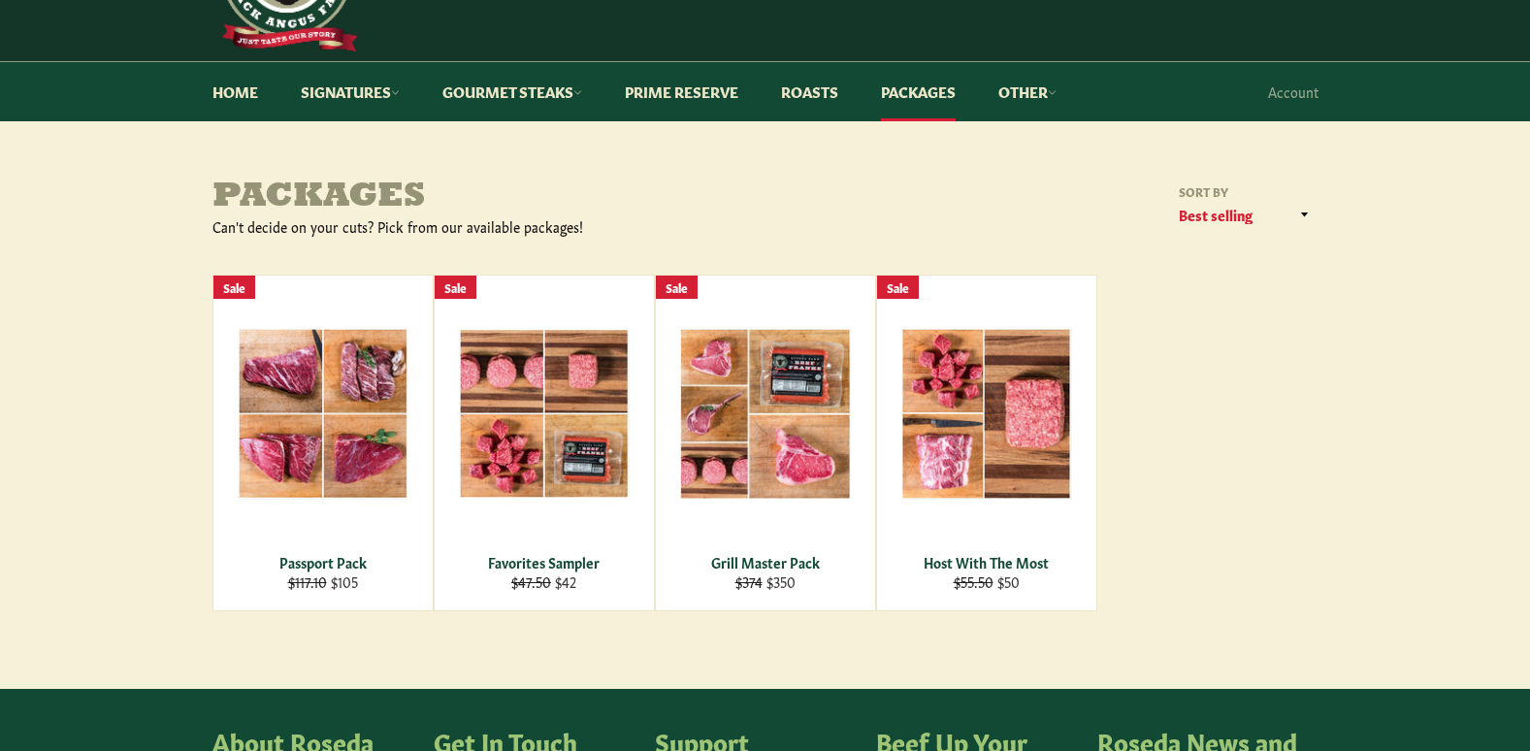
scroll to position [112, 0]
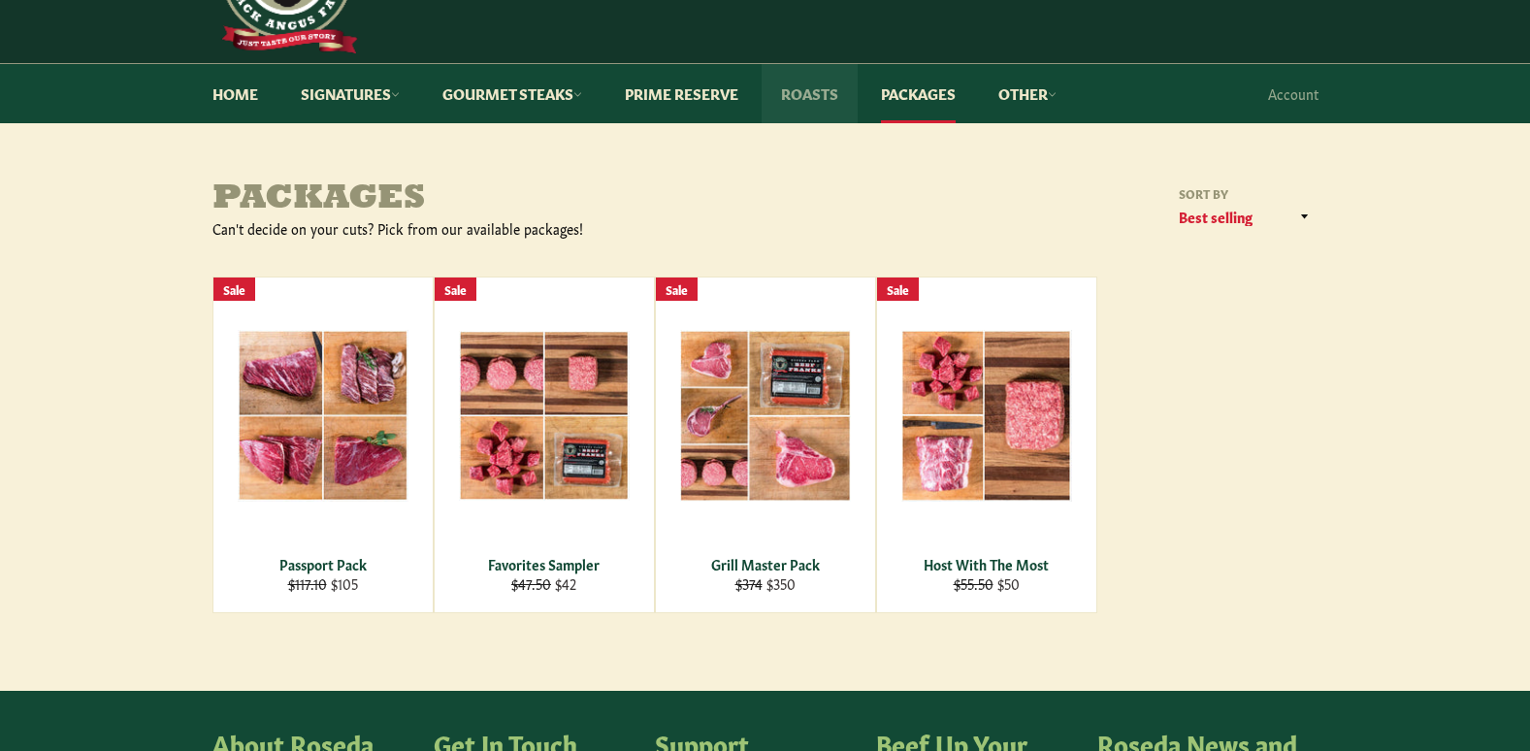
click at [834, 97] on link "Roasts" at bounding box center [810, 93] width 96 height 59
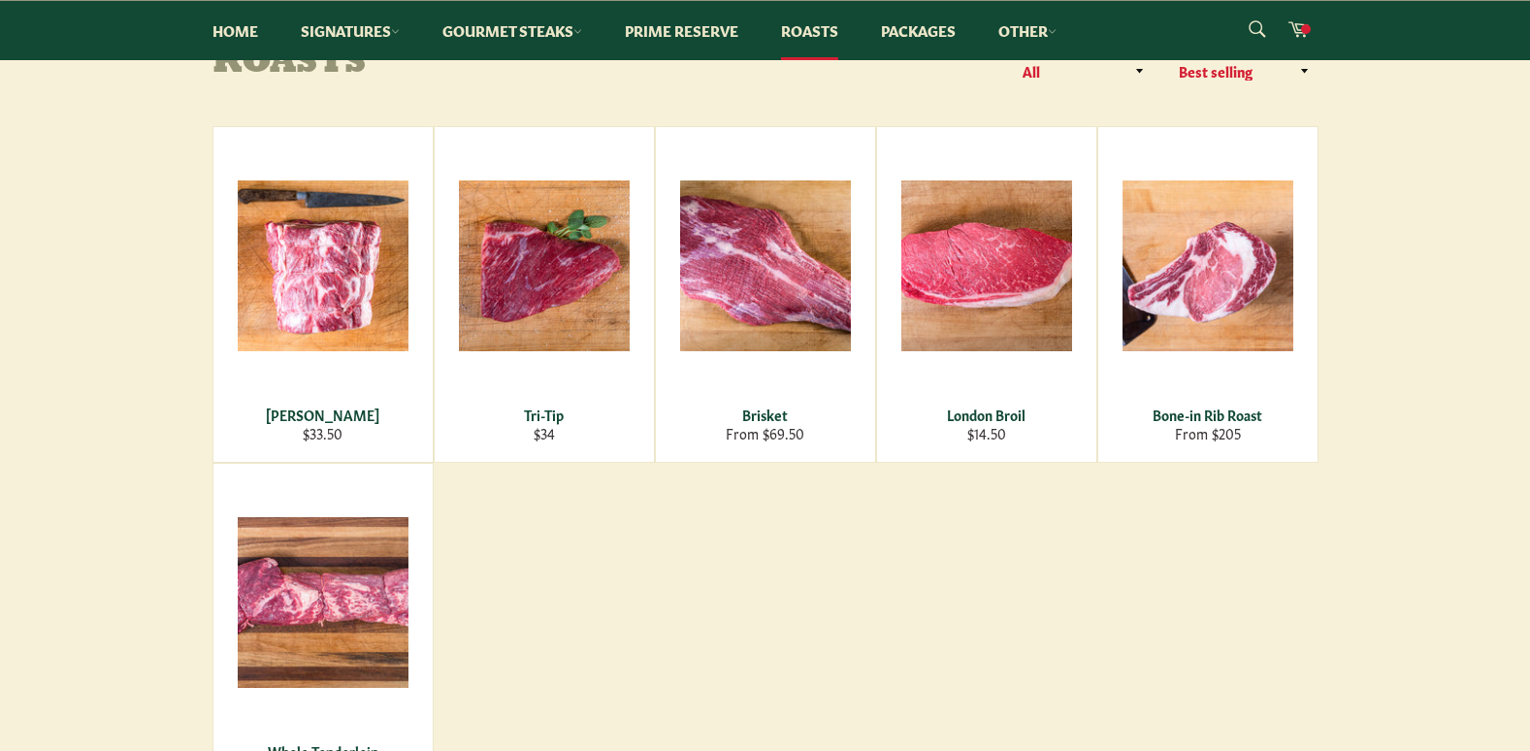
scroll to position [242, 0]
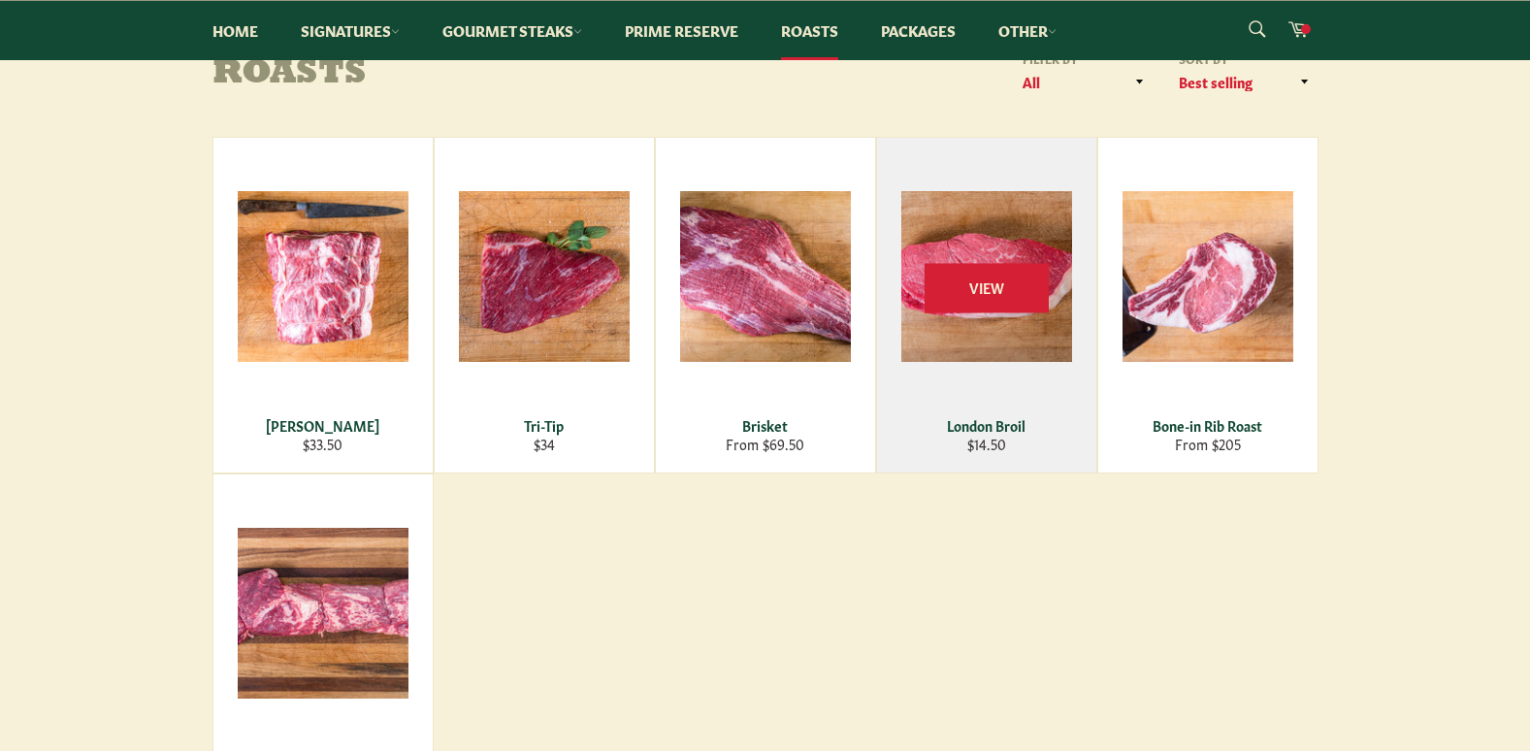
click at [995, 420] on div "London Broil" at bounding box center [986, 425] width 195 height 18
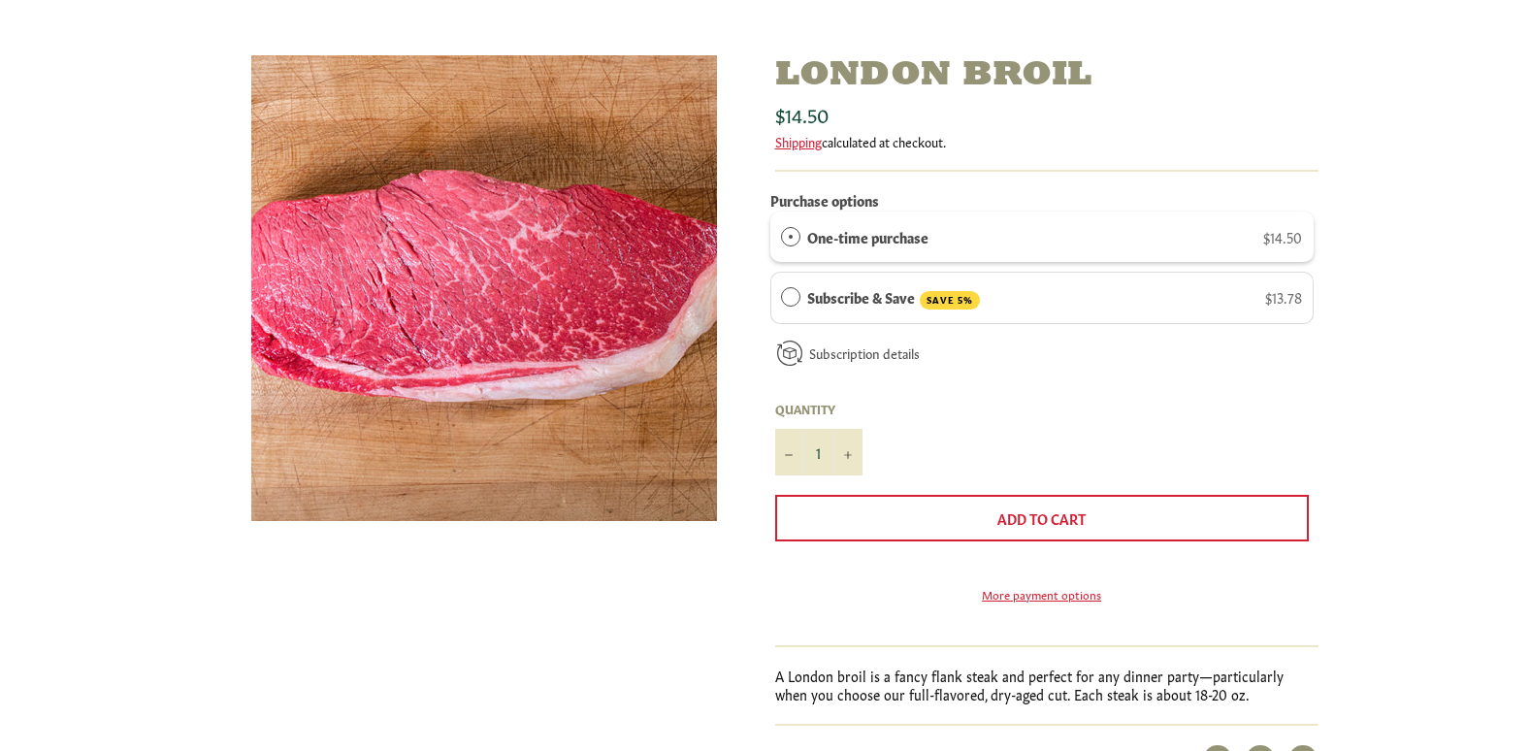
scroll to position [261, 0]
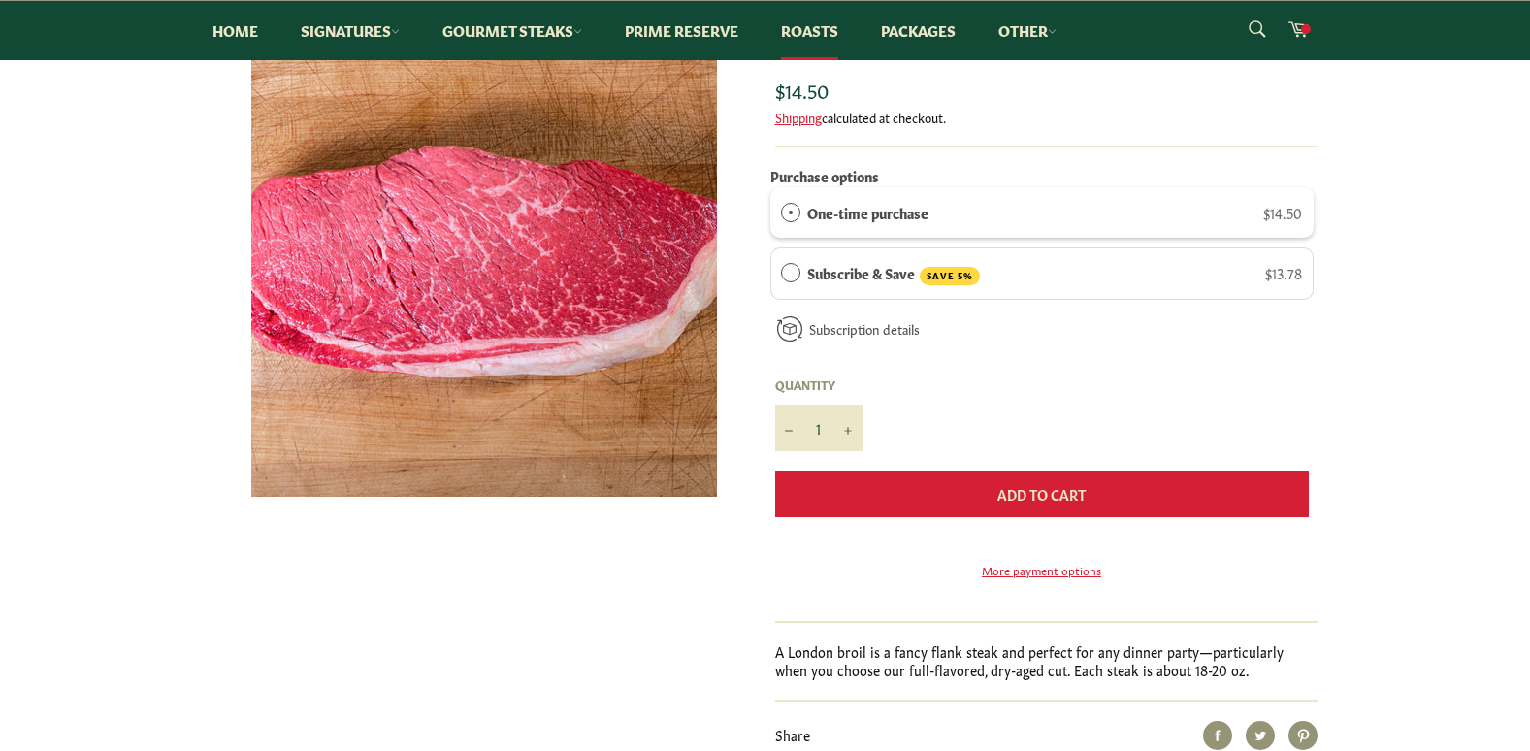
click at [1009, 504] on button "Add to Cart" at bounding box center [1042, 494] width 534 height 47
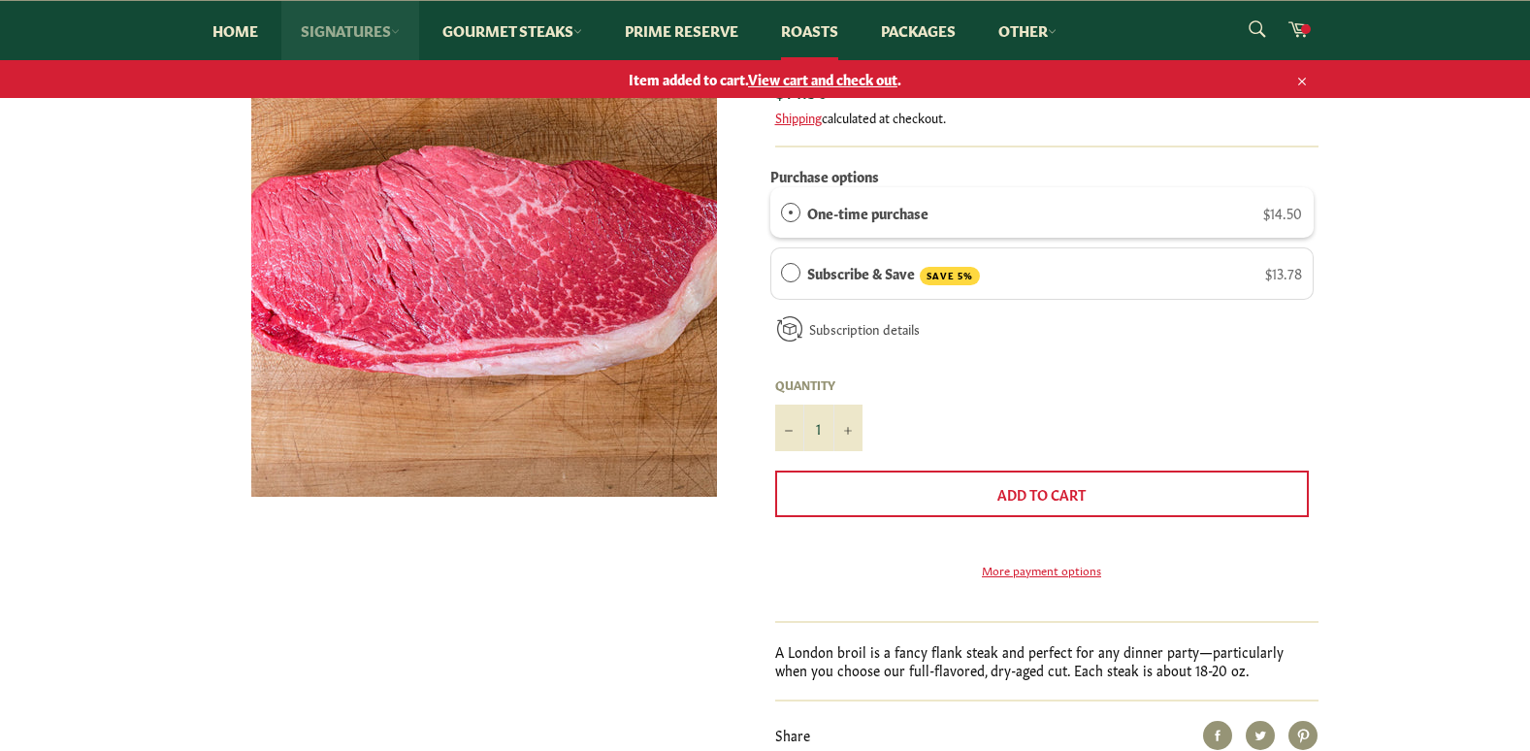
click at [353, 33] on link "Signatures" at bounding box center [350, 30] width 138 height 59
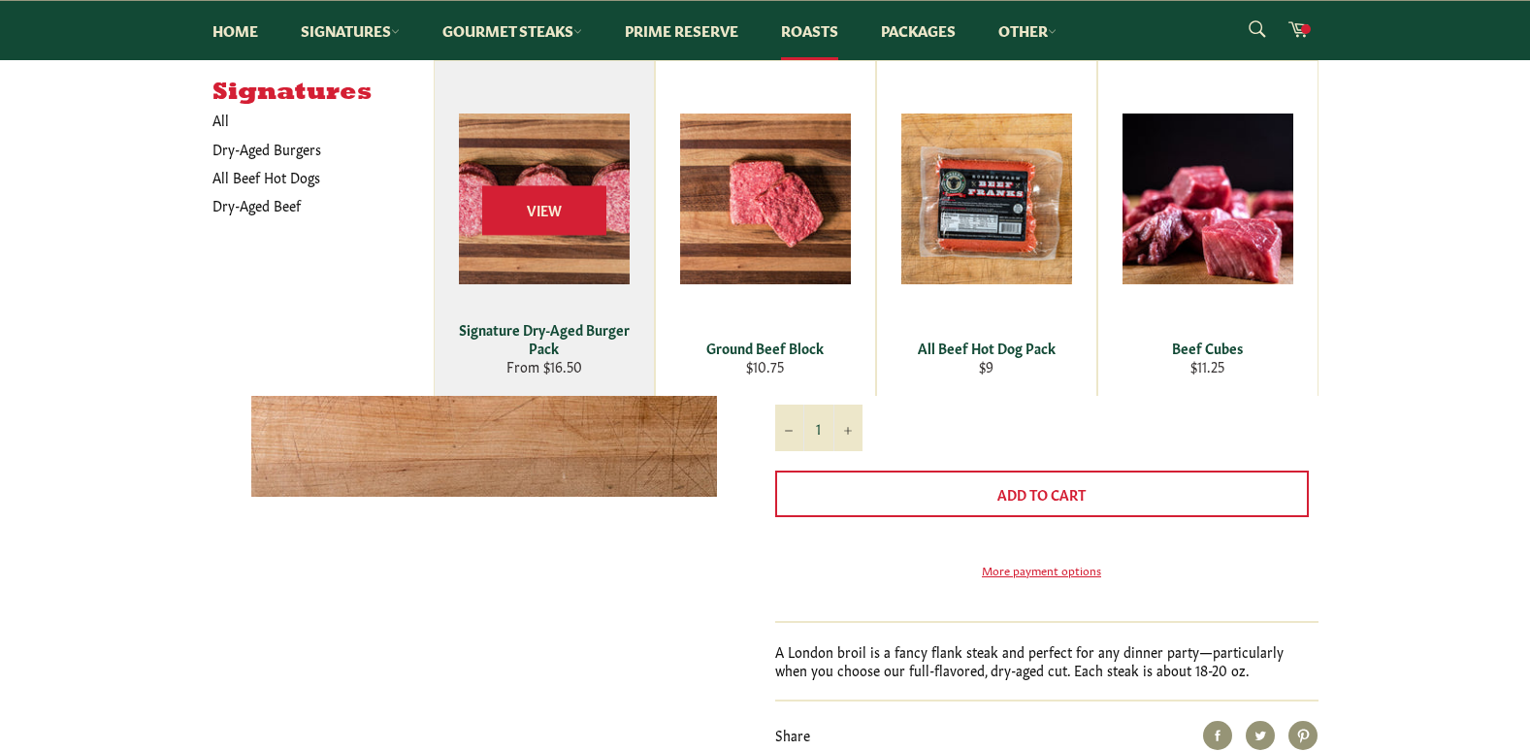
click at [567, 329] on div "Signature Dry-Aged Burger Pack" at bounding box center [543, 339] width 195 height 38
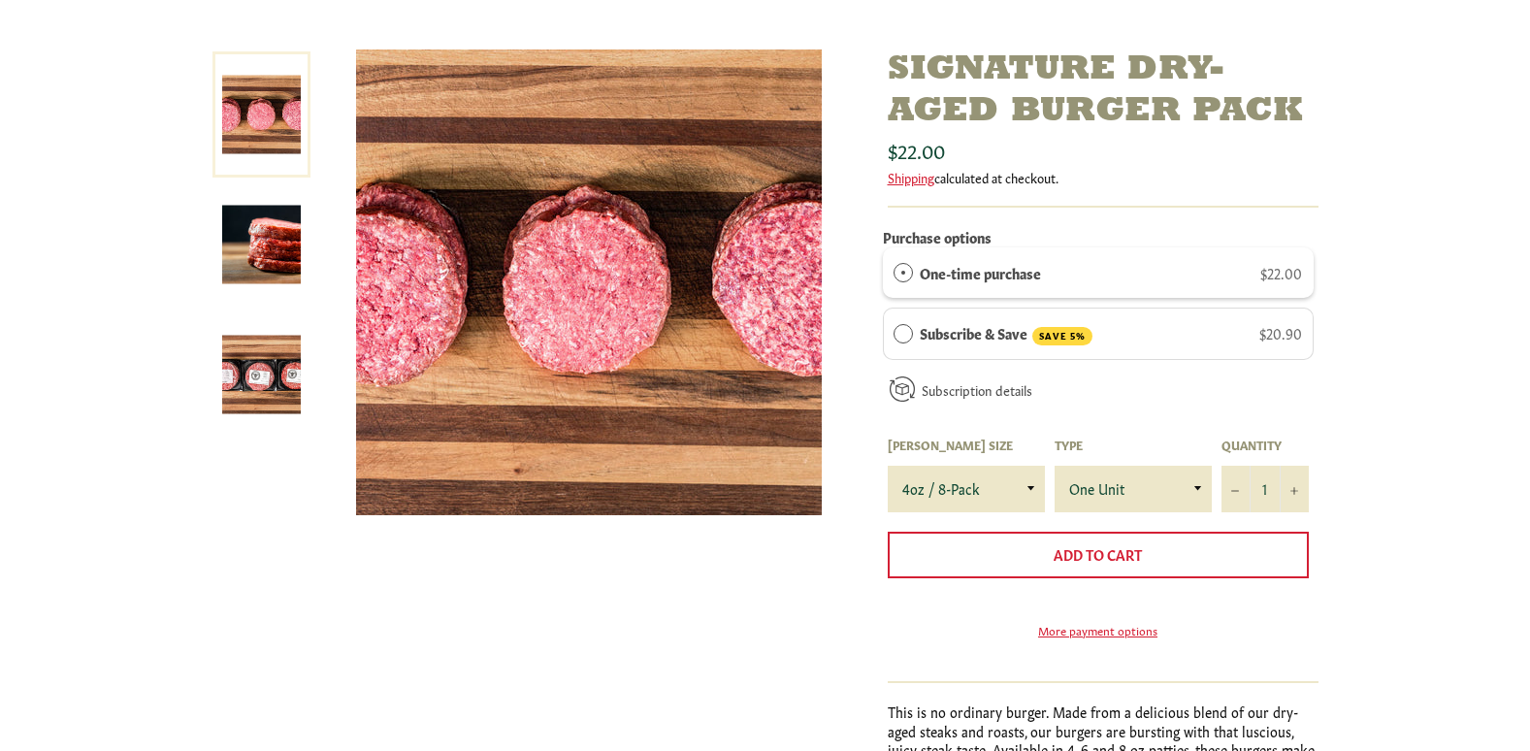
scroll to position [249, 0]
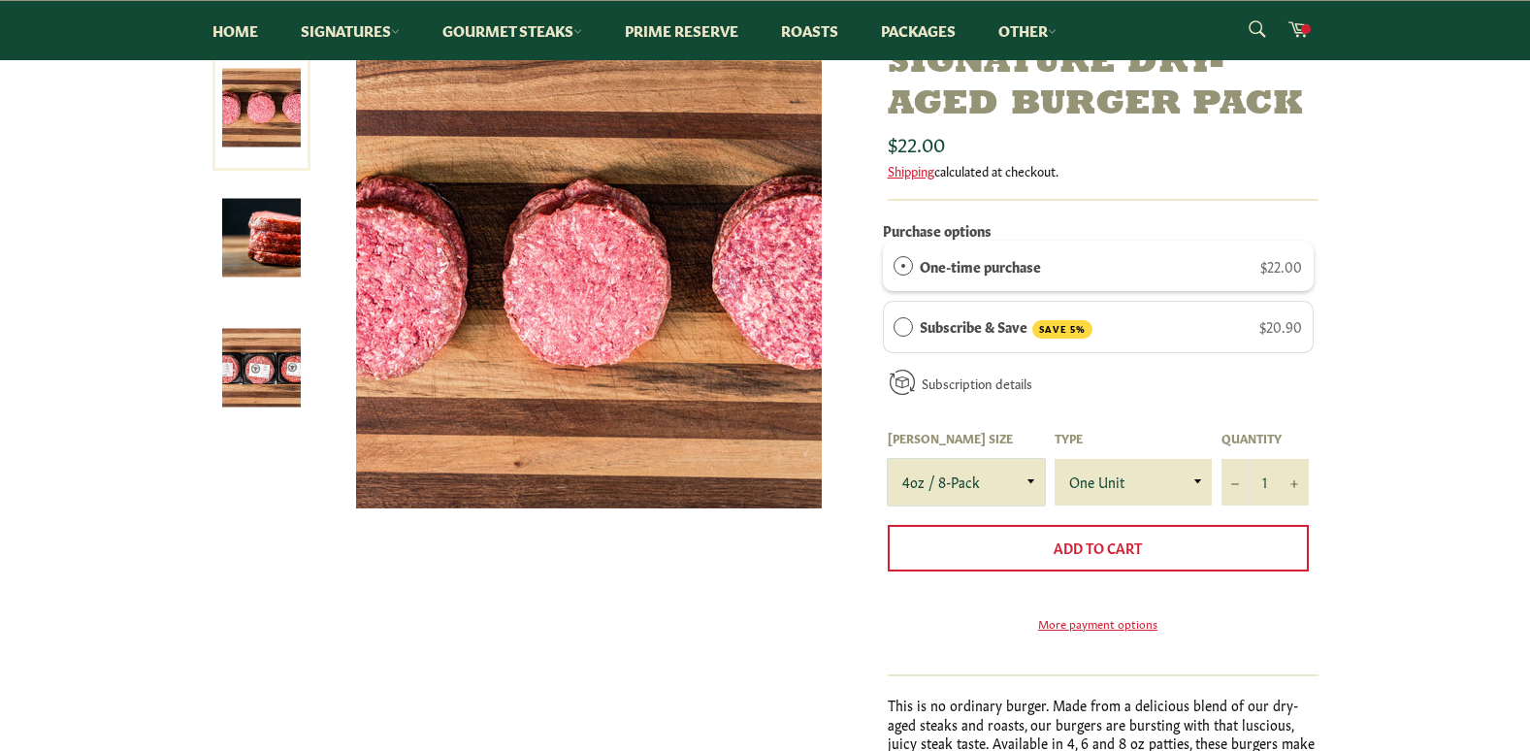
click at [1017, 489] on select "4oz / 8-Pack 6oz / 4-Pack 8oz / 4-Pack" at bounding box center [966, 482] width 157 height 47
click at [888, 459] on select "4oz / 8-Pack 6oz / 4-Pack 8oz / 4-Pack" at bounding box center [966, 482] width 157 height 47
click at [1081, 485] on select "One Unit" at bounding box center [1133, 482] width 157 height 47
click at [1013, 28] on link "Other" at bounding box center [1027, 30] width 97 height 59
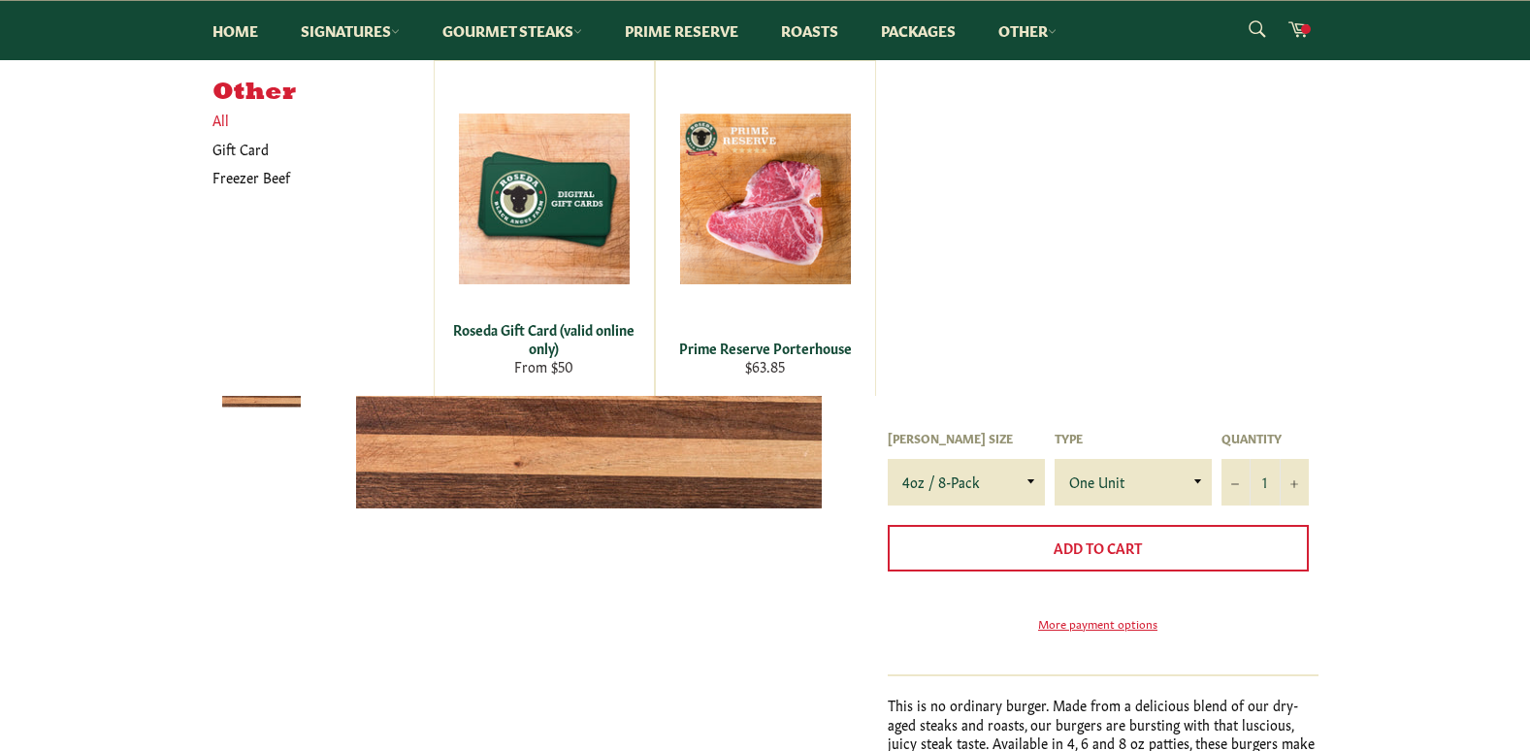
click at [224, 125] on link "All" at bounding box center [318, 120] width 231 height 28
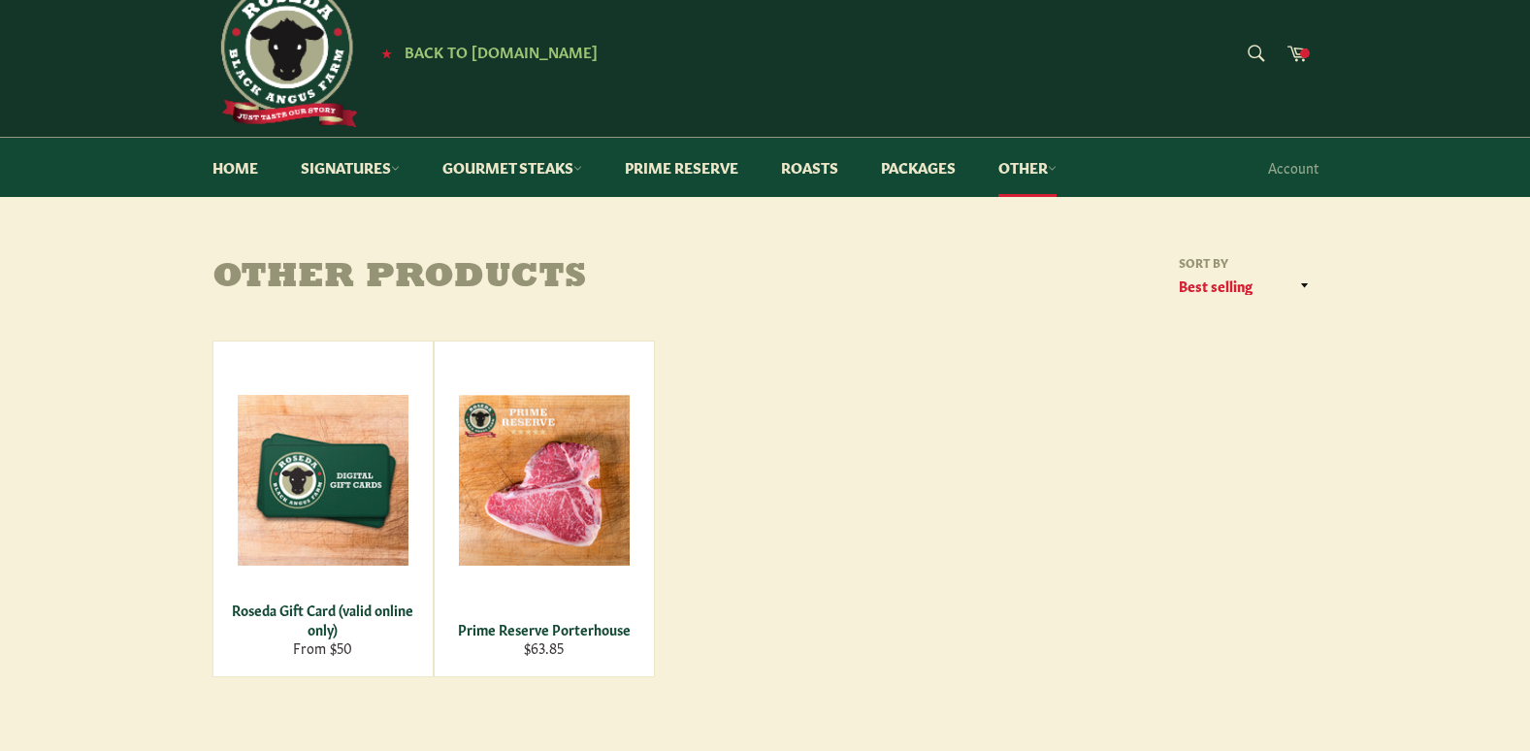
scroll to position [37, 0]
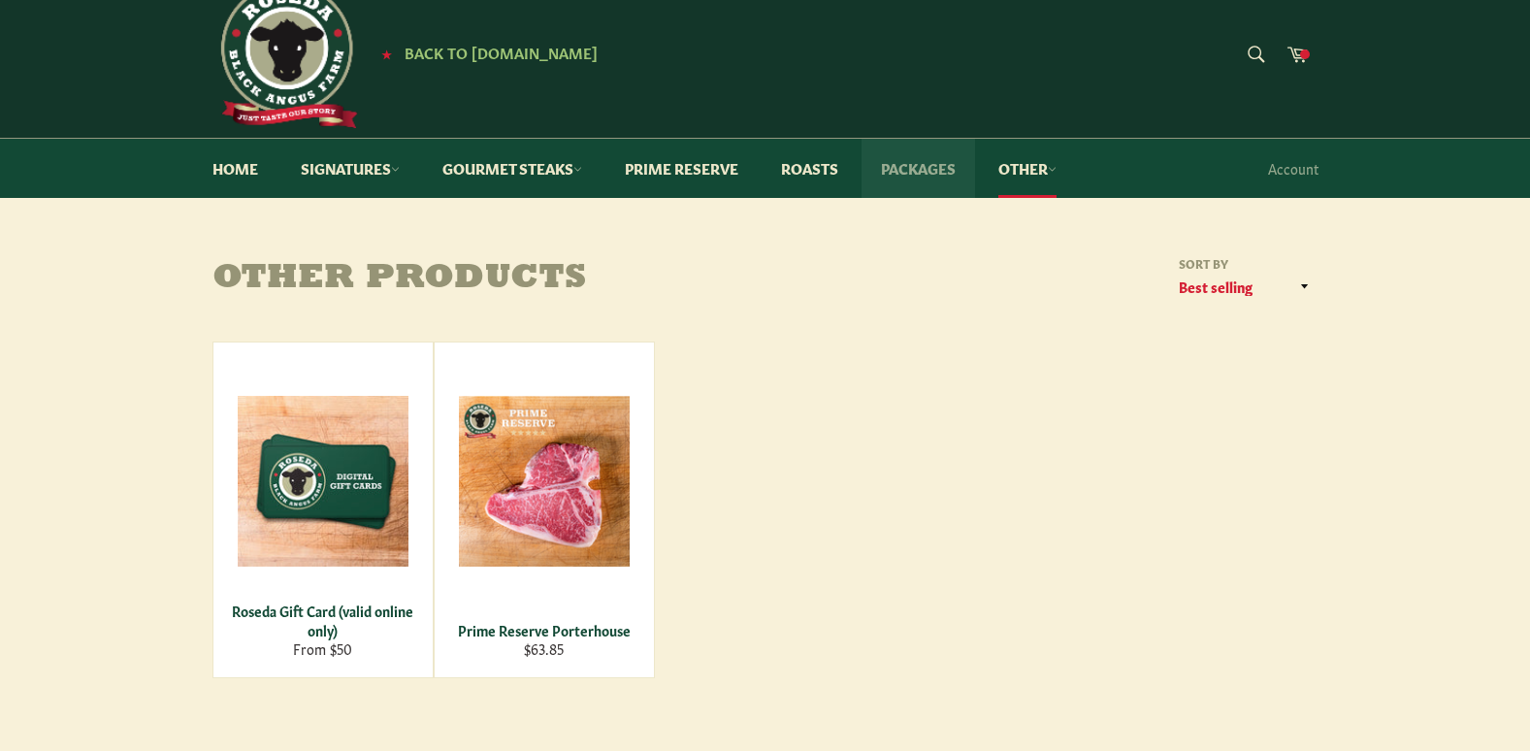
click at [905, 171] on link "Packages" at bounding box center [919, 168] width 114 height 59
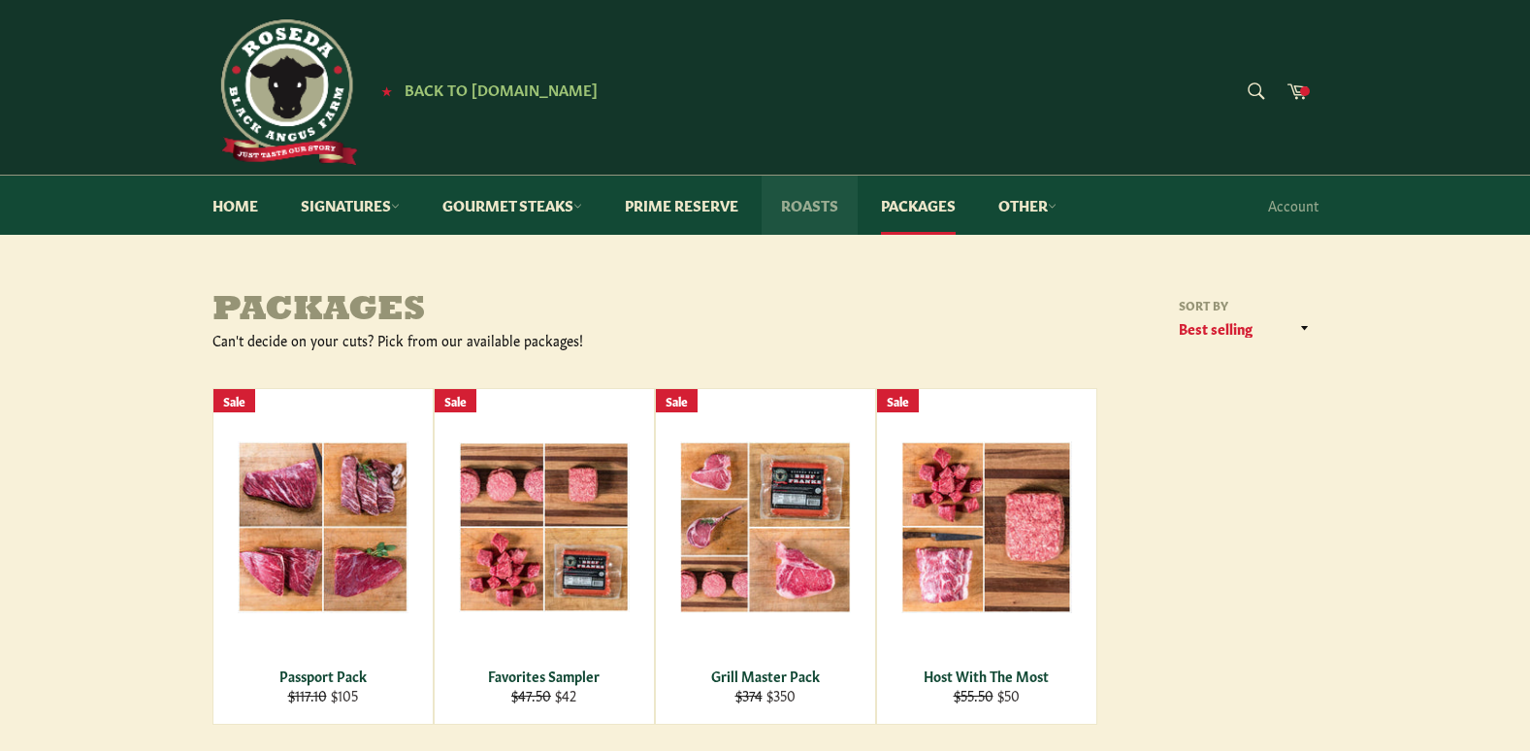
click at [803, 207] on link "Roasts" at bounding box center [810, 205] width 96 height 59
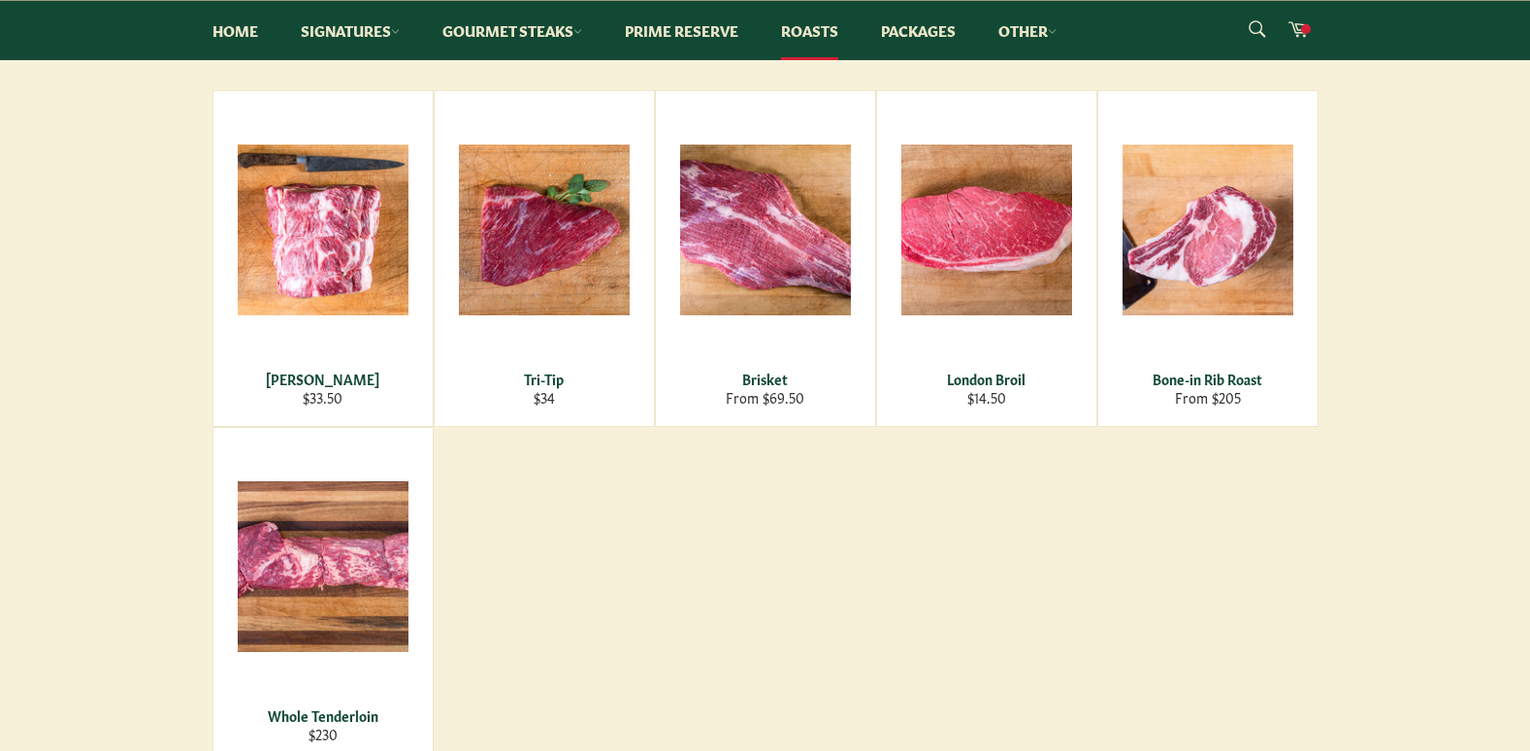
scroll to position [261, 0]
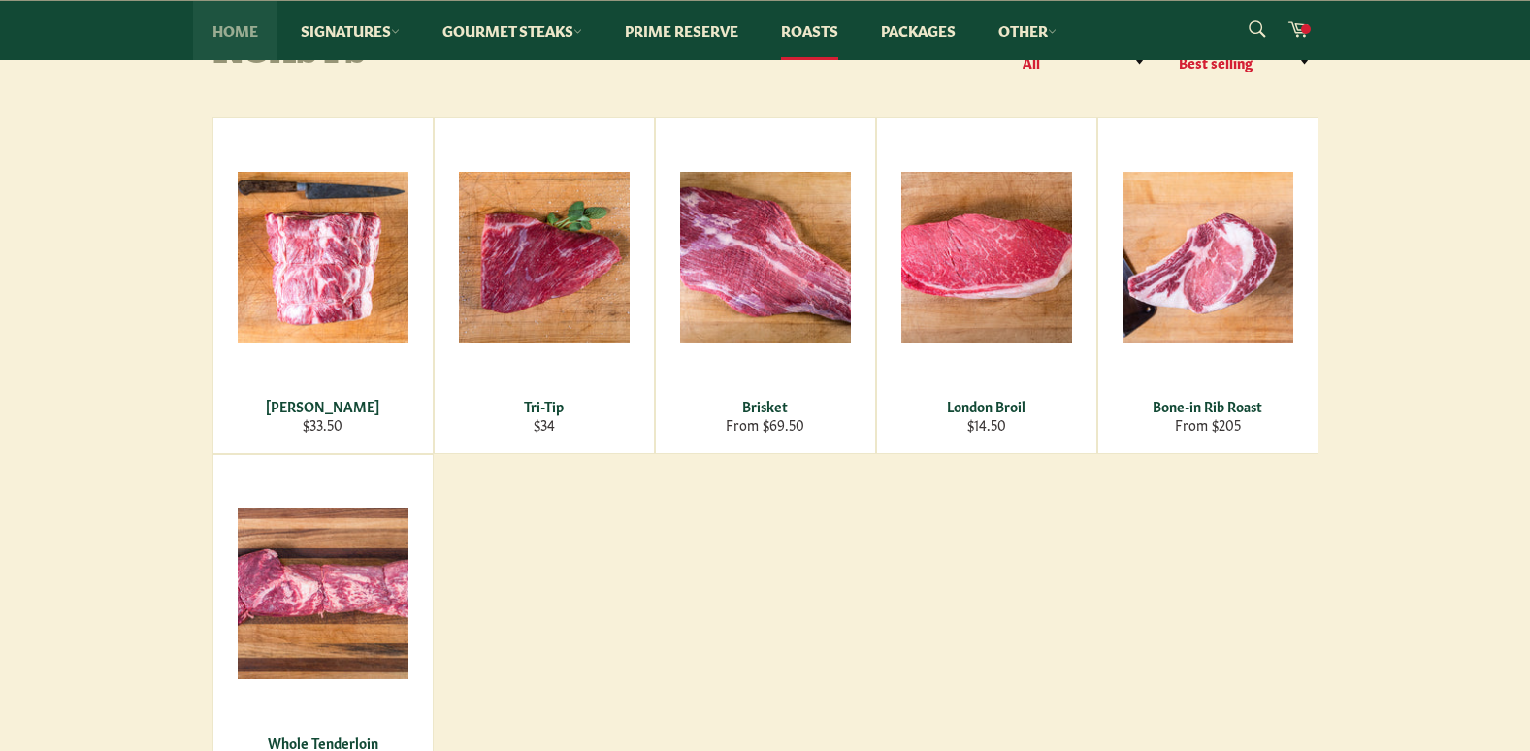
click at [261, 24] on link "Home" at bounding box center [235, 30] width 84 height 59
